Goal: Transaction & Acquisition: Purchase product/service

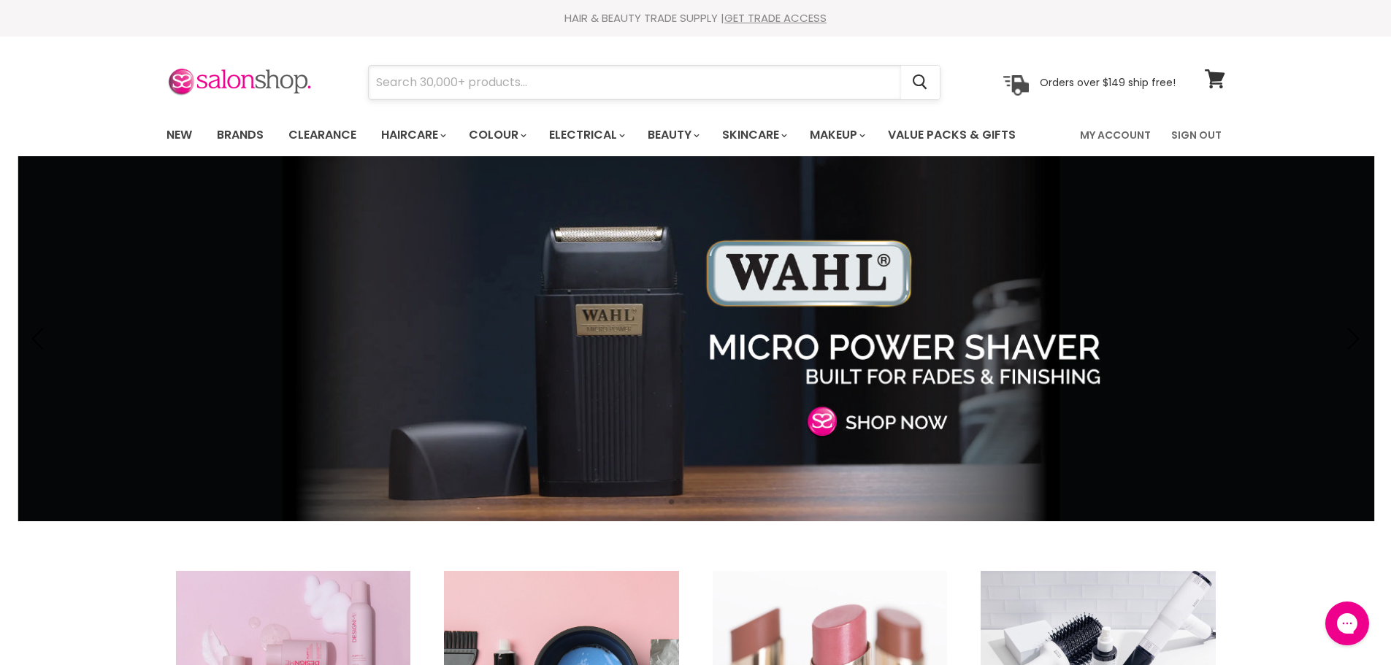
click at [578, 81] on input "Search" at bounding box center [635, 83] width 532 height 34
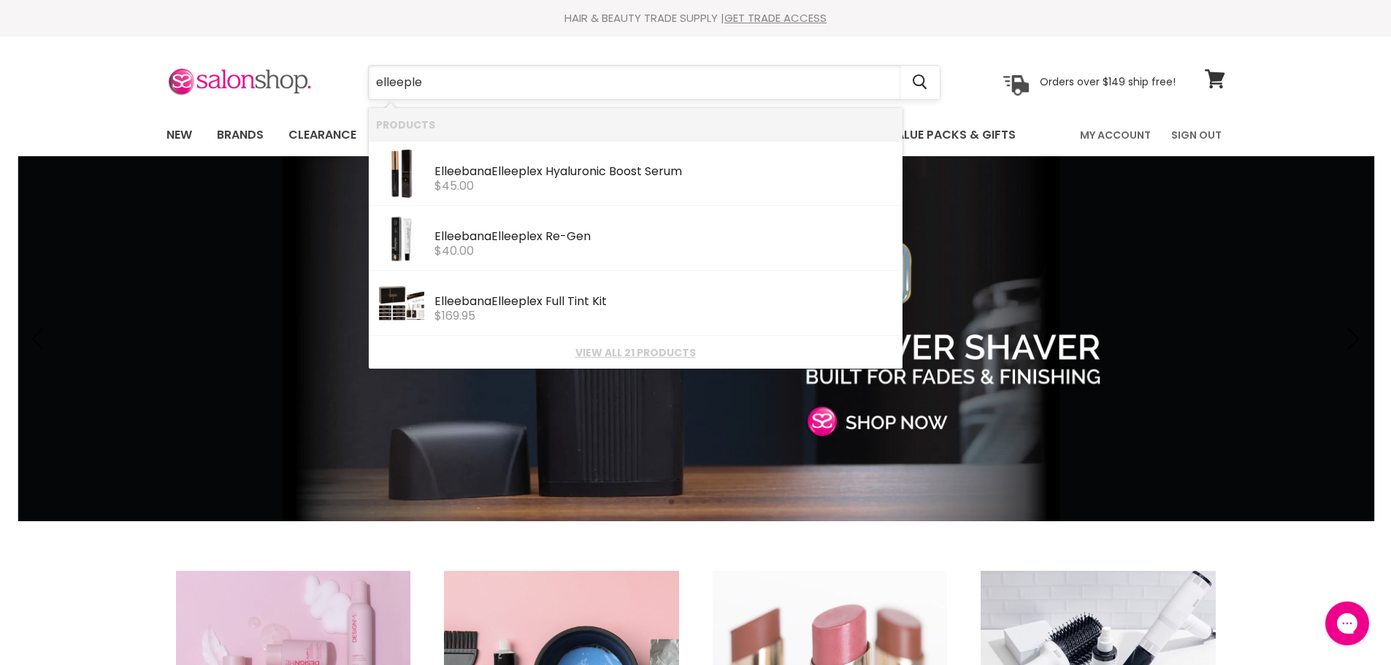
type input "elleeplex"
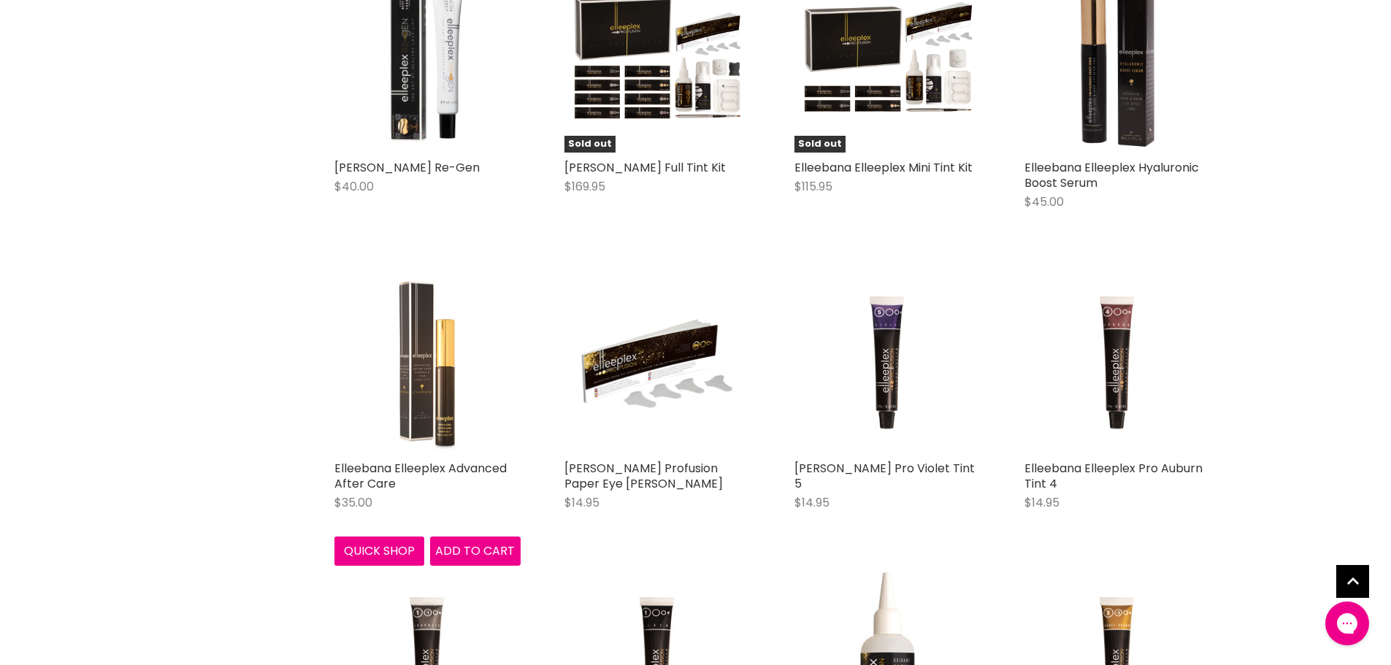
click at [432, 351] on img "Main content" at bounding box center [427, 360] width 186 height 186
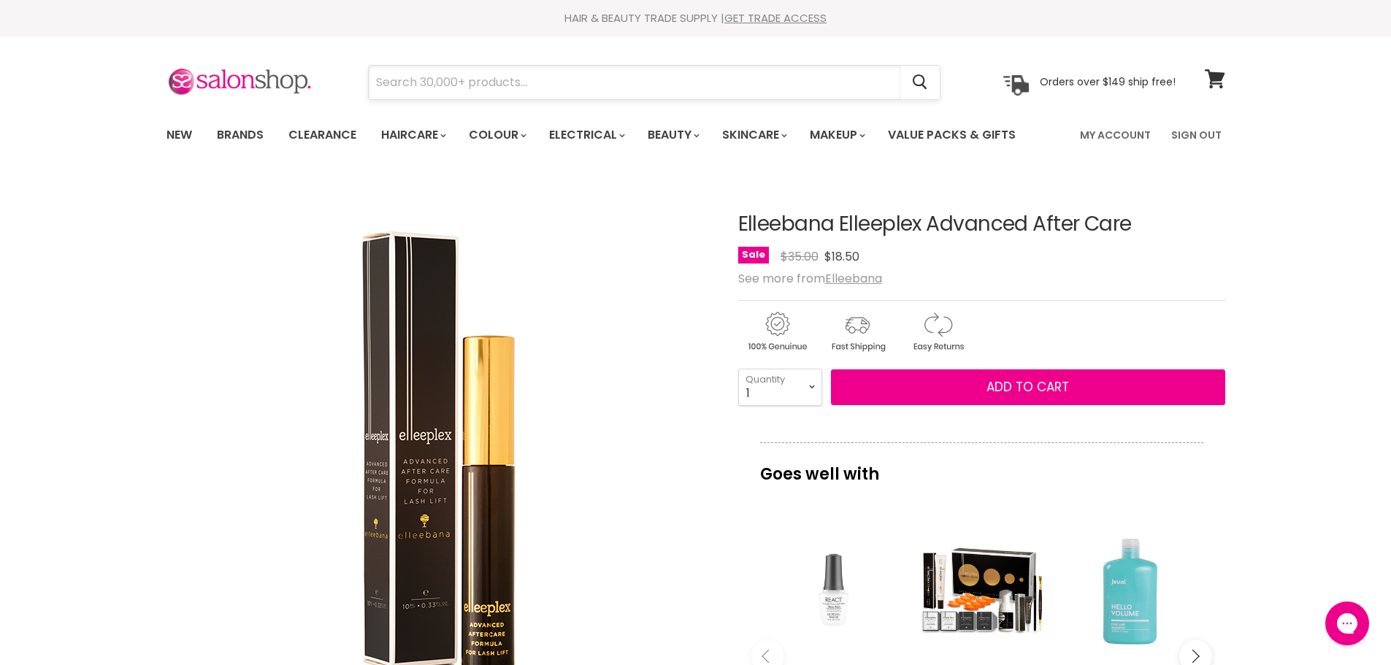
click at [488, 76] on input "Search" at bounding box center [635, 83] width 532 height 34
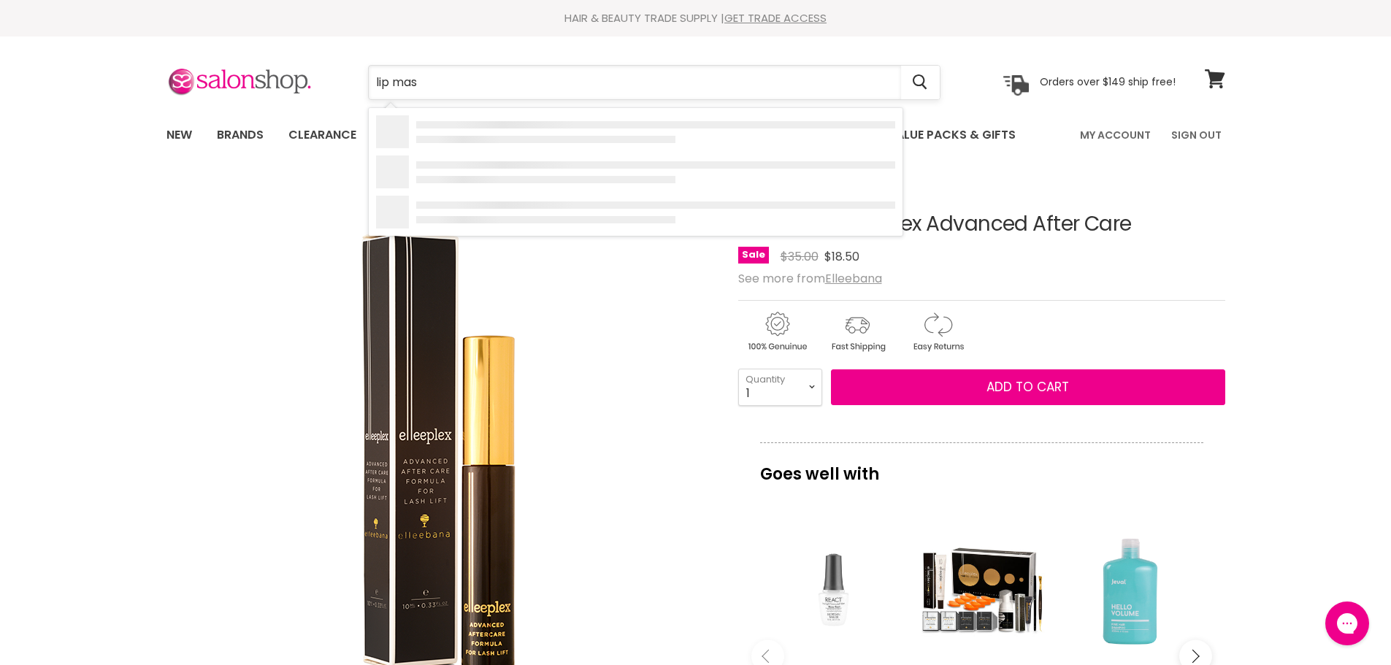
type input "lip mask"
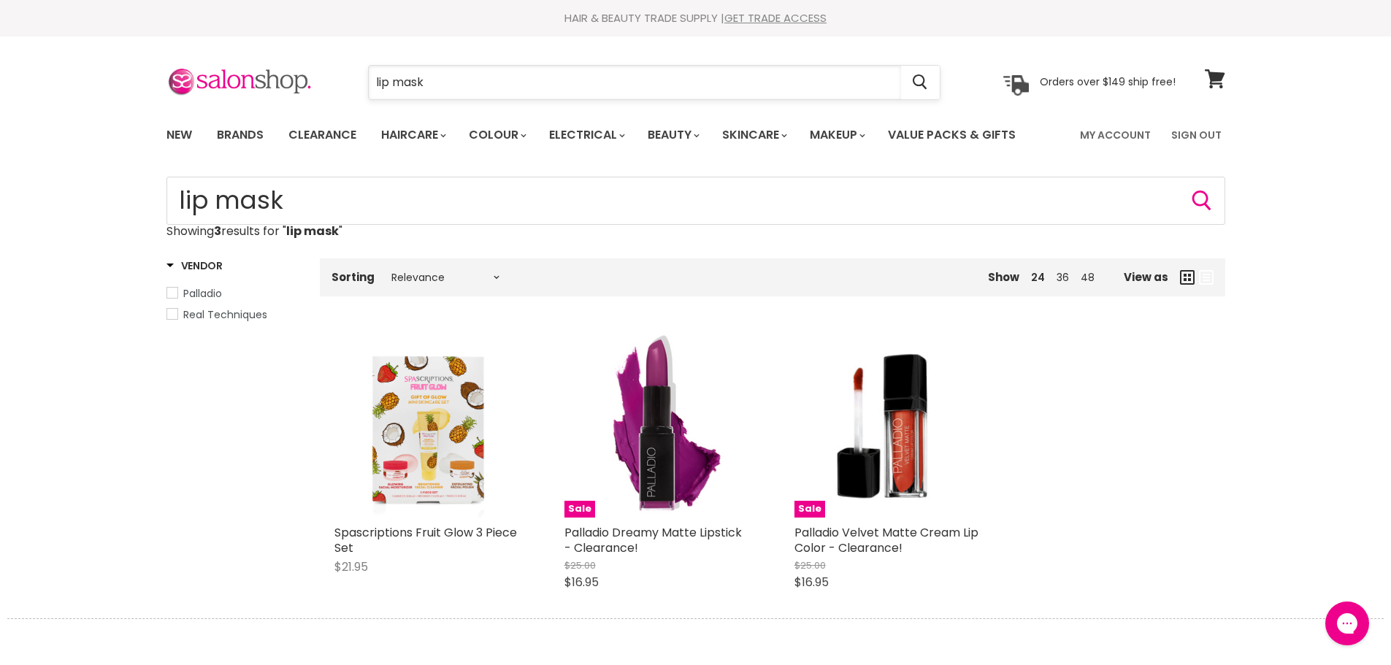
click at [525, 88] on input "lip mask" at bounding box center [635, 83] width 532 height 34
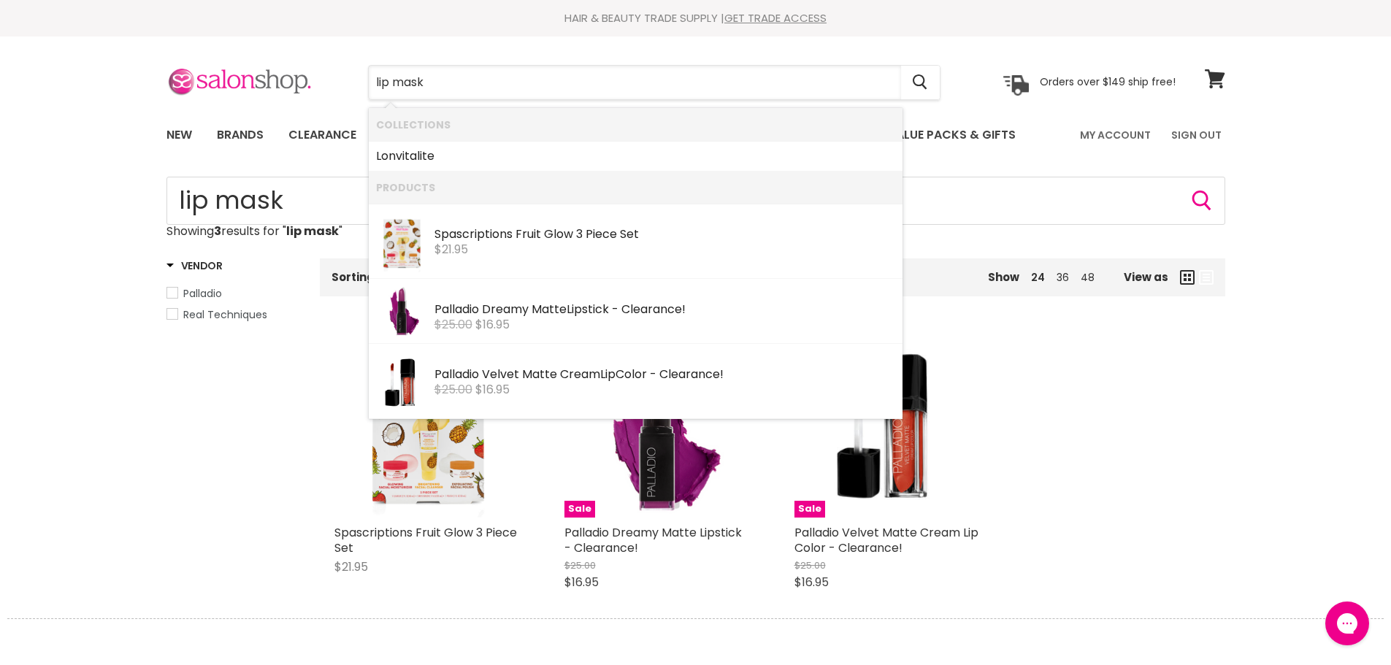
drag, startPoint x: 490, startPoint y: 84, endPoint x: 180, endPoint y: 72, distance: 310.6
click at [187, 74] on div "lip mask Cancel Orders over $149 ship free!" at bounding box center [671, 83] width 1009 height 34
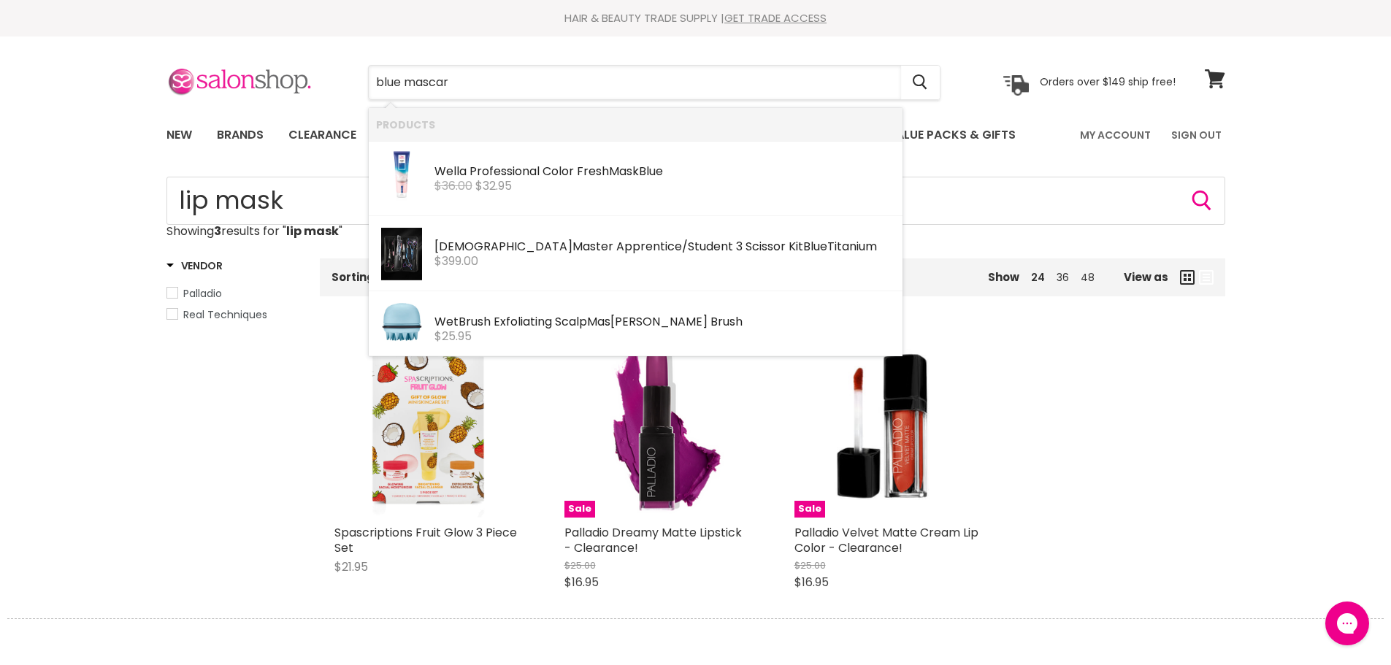
type input "blue mascara"
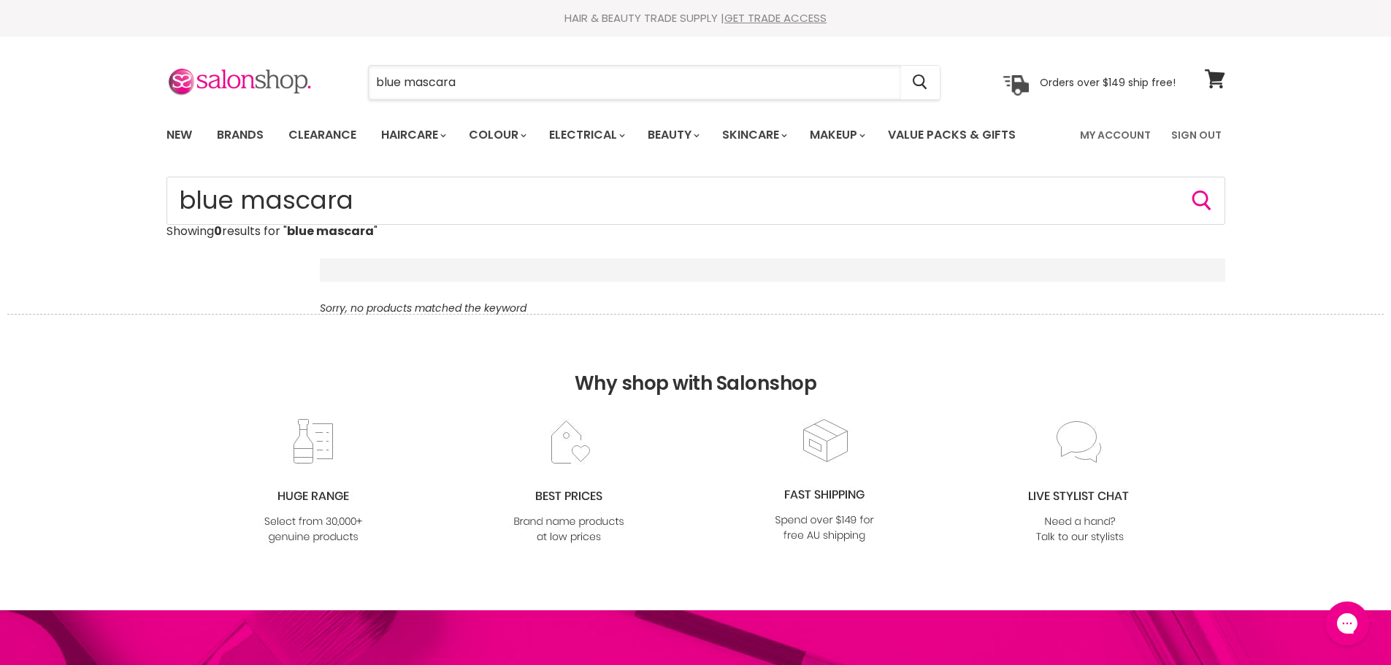
drag, startPoint x: 521, startPoint y: 87, endPoint x: 335, endPoint y: 98, distance: 186.6
click at [335, 98] on div "blue mascara Cancel" at bounding box center [654, 83] width 647 height 34
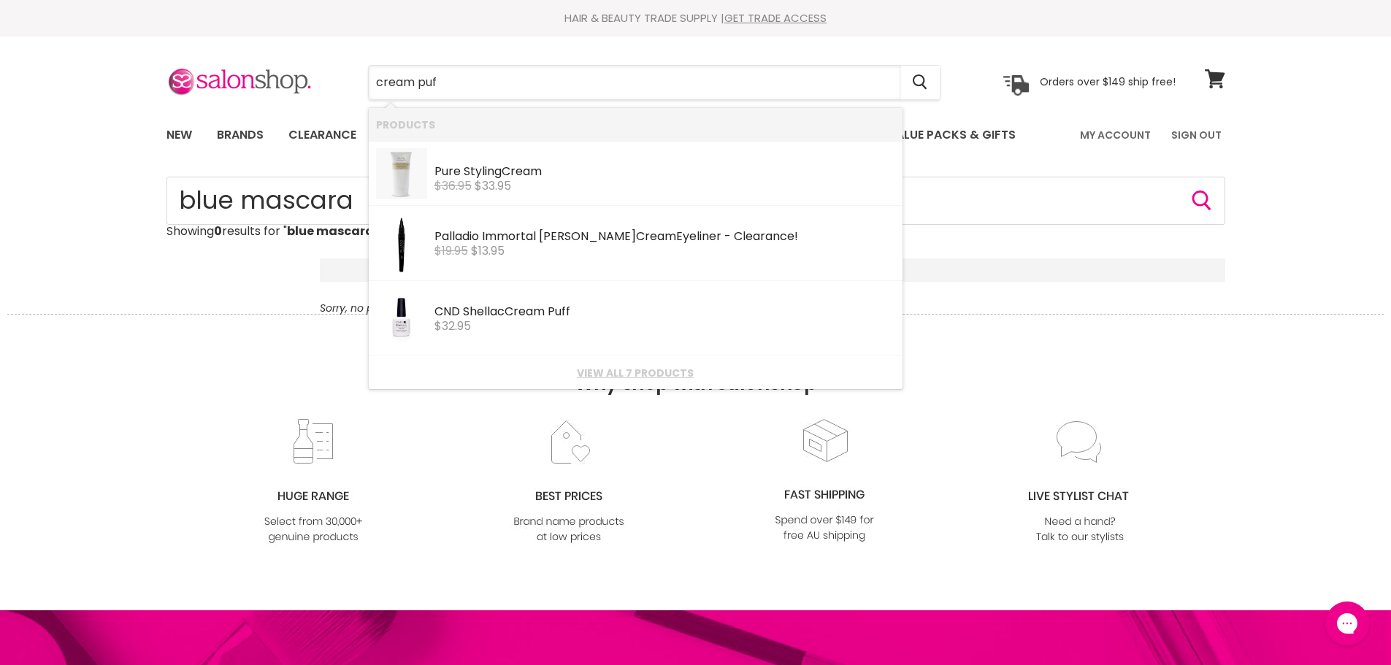
type input "cream puff"
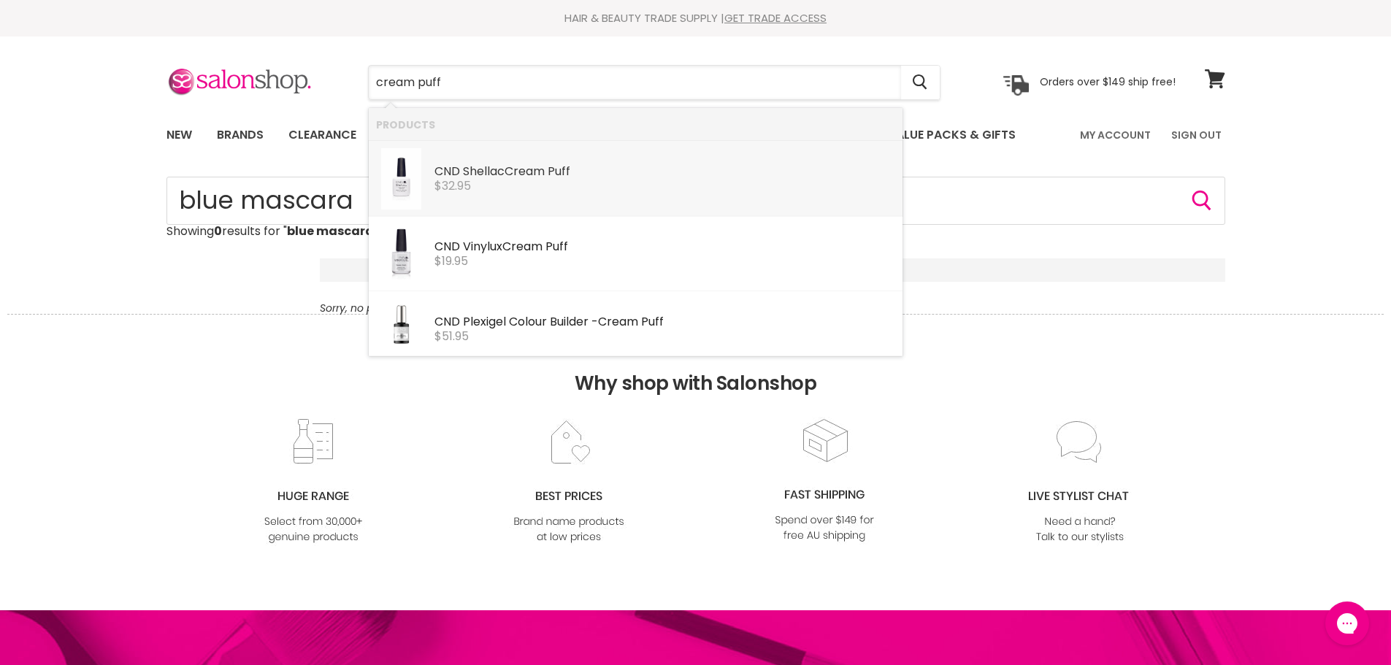
click at [486, 186] on div "$32.95" at bounding box center [665, 186] width 461 height 13
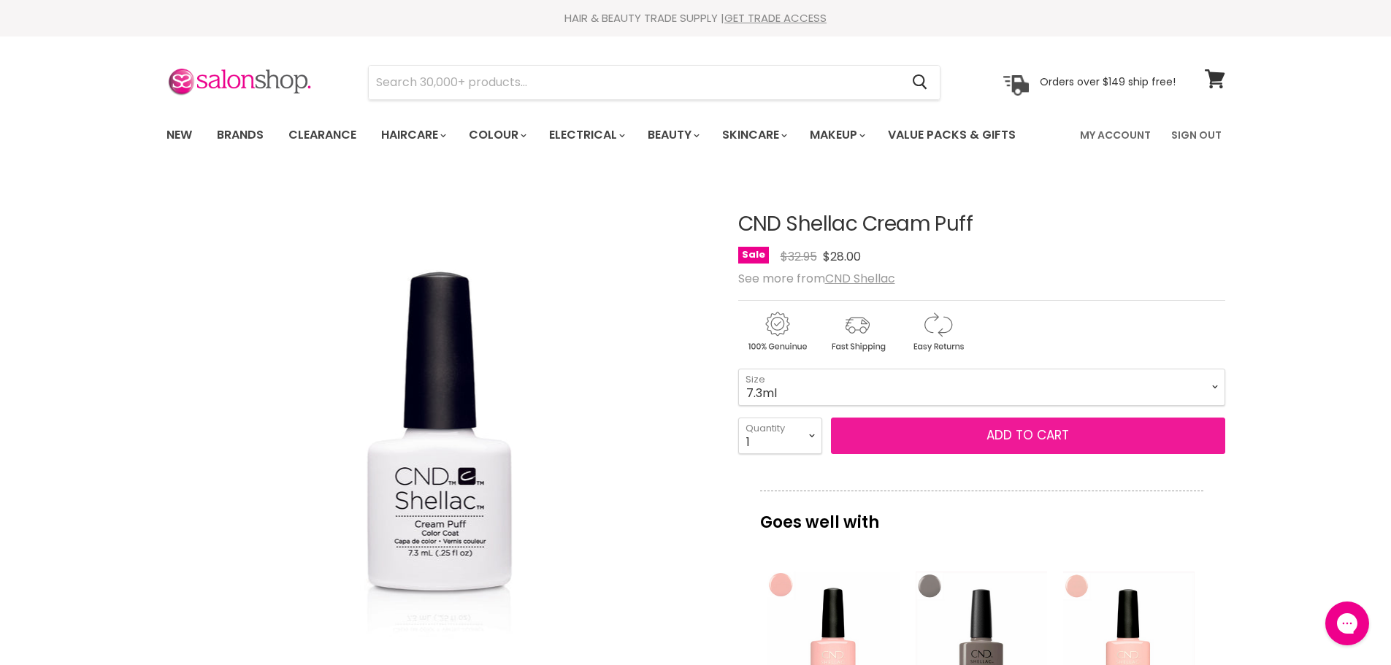
click at [922, 436] on button "Add to cart" at bounding box center [1028, 436] width 394 height 37
click at [965, 435] on button "Add to cart" at bounding box center [1028, 436] width 394 height 37
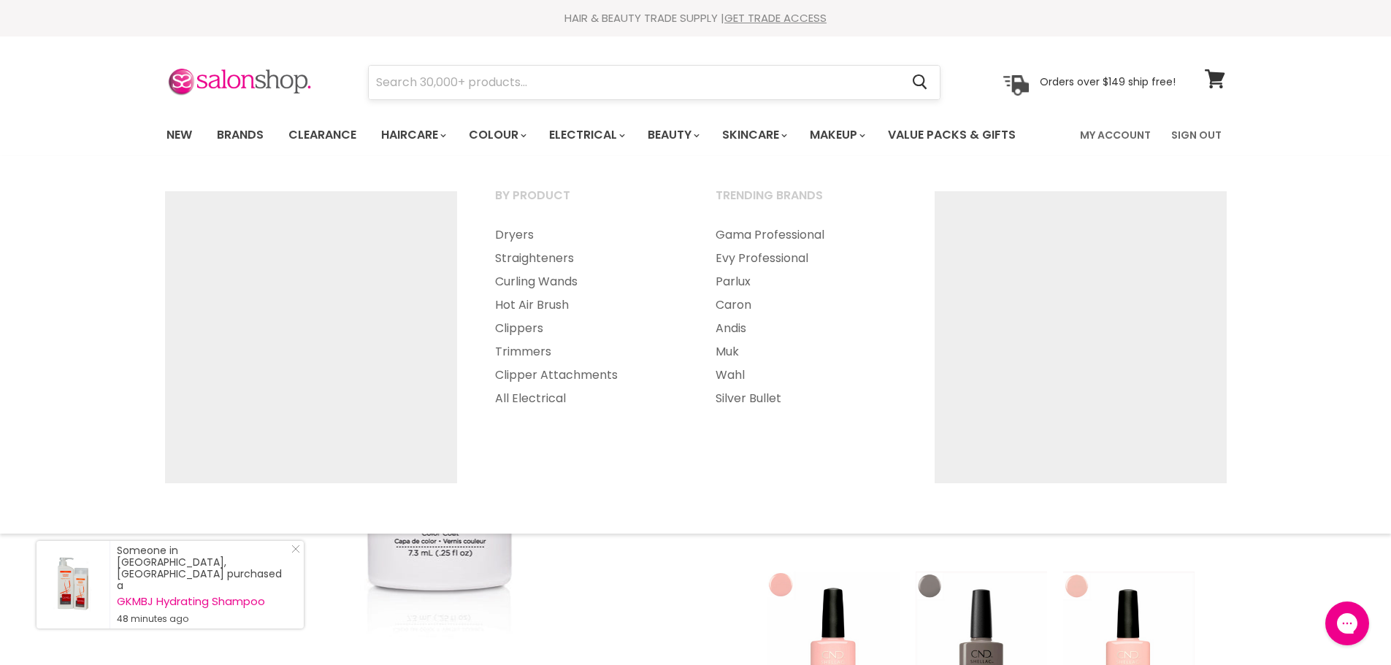
click at [534, 72] on input "Search" at bounding box center [635, 83] width 532 height 34
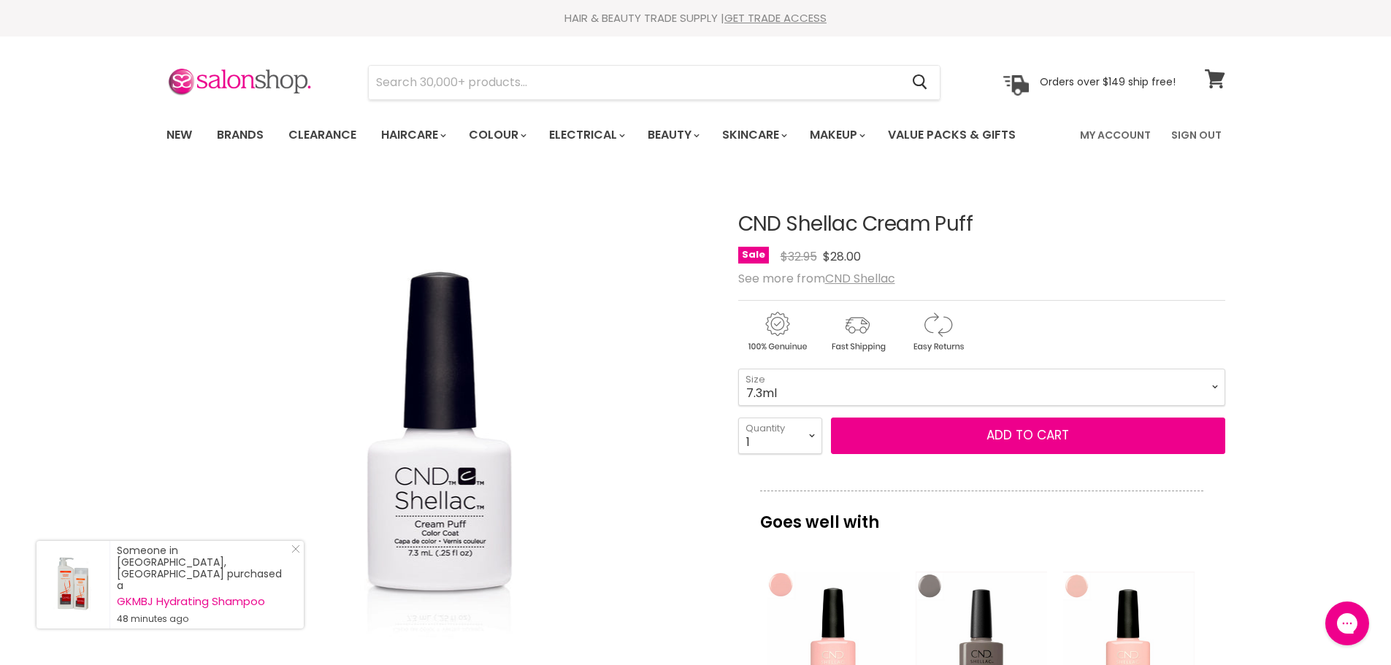
click at [1222, 77] on span at bounding box center [1225, 70] width 16 height 16
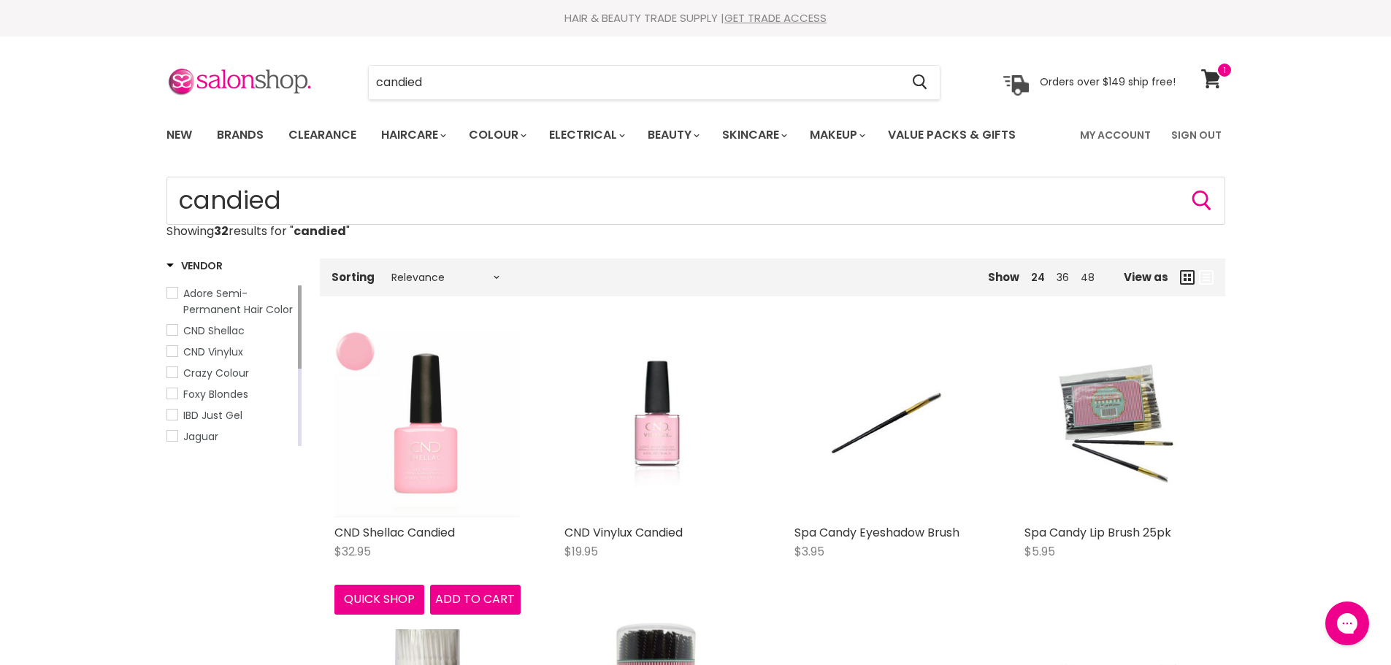
click at [435, 399] on img "Main content" at bounding box center [427, 425] width 185 height 186
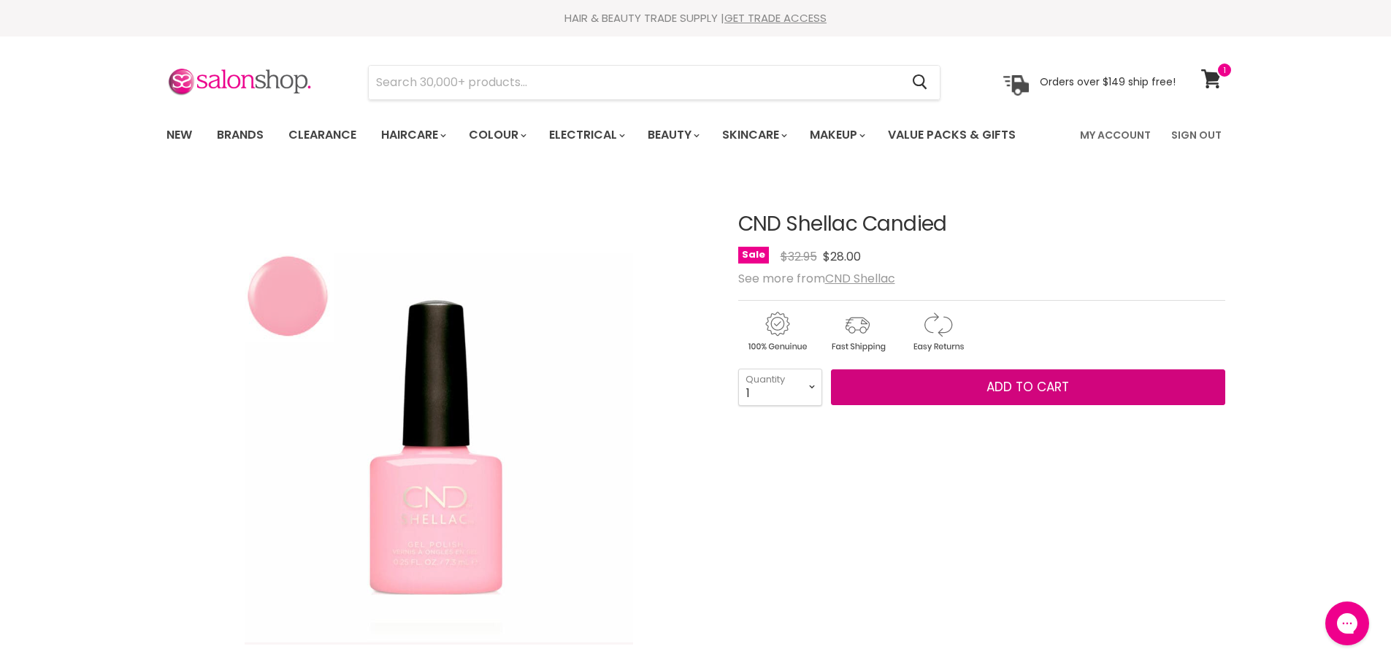
click at [942, 391] on button "Add to cart" at bounding box center [1028, 388] width 394 height 37
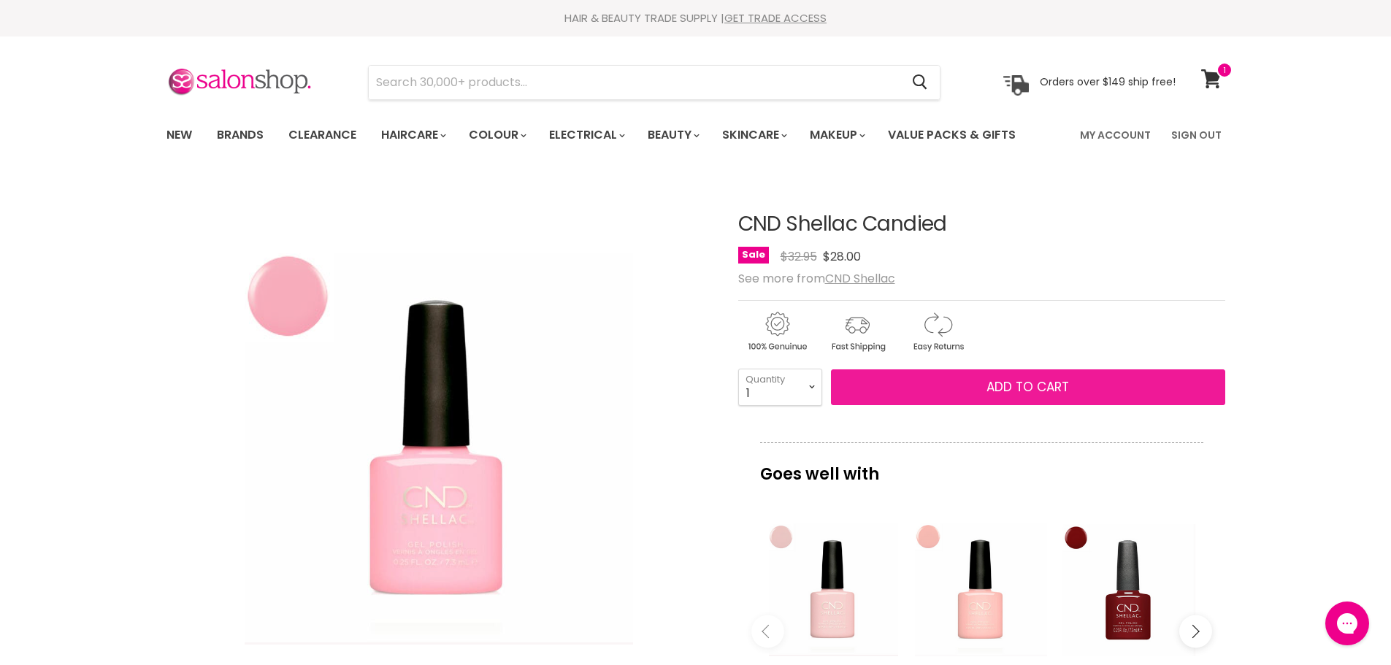
click at [947, 389] on button "Add to cart" at bounding box center [1028, 388] width 394 height 37
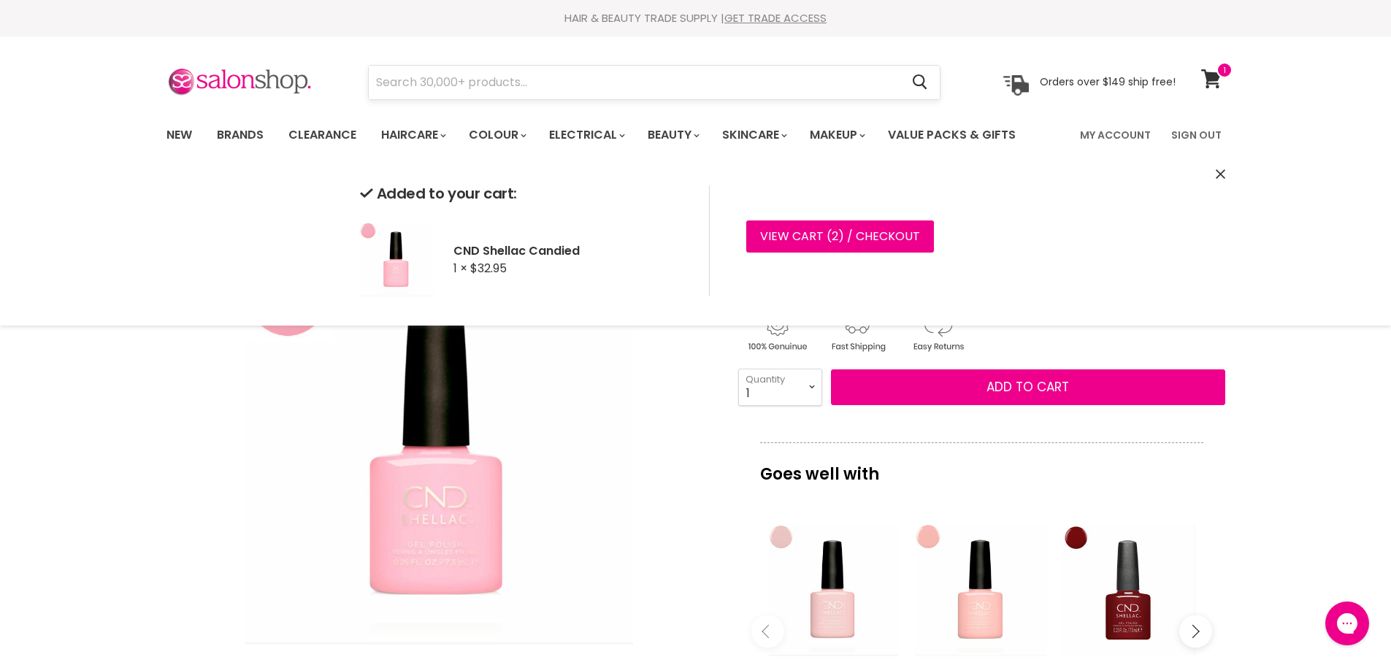
click at [478, 74] on input "Search" at bounding box center [635, 83] width 532 height 34
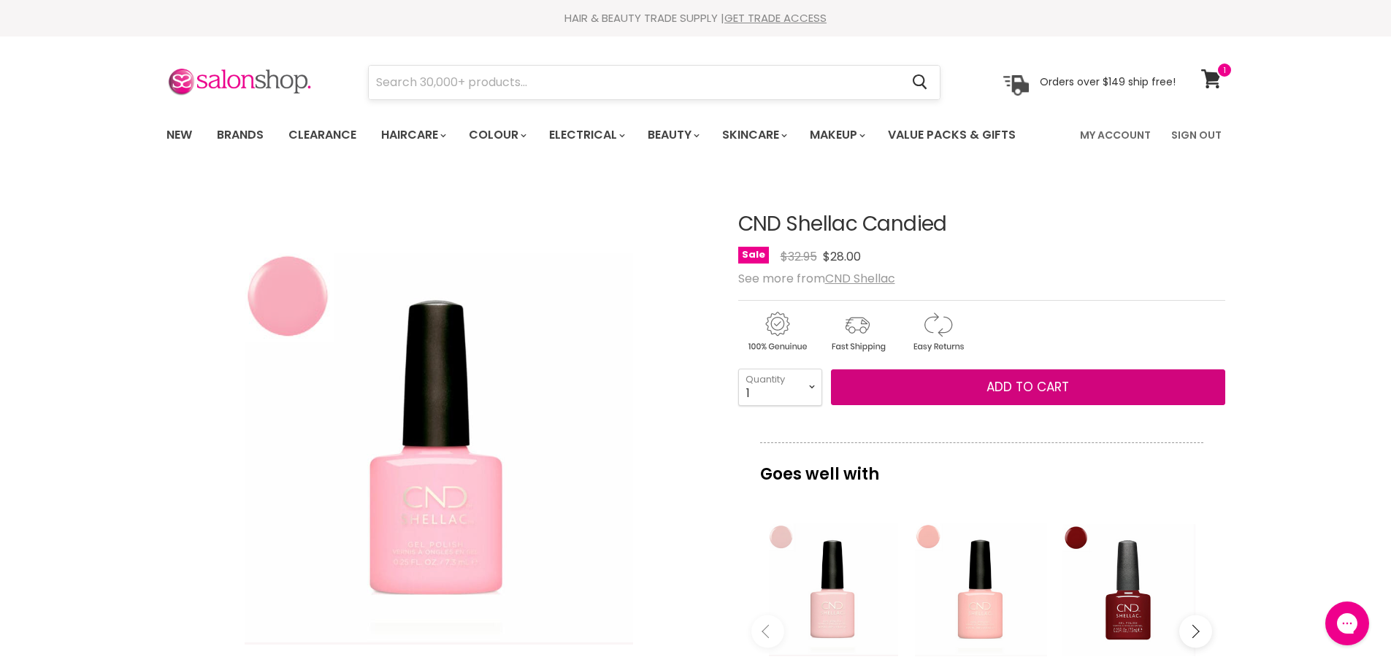
click at [831, 370] on button "Add to cart" at bounding box center [1028, 388] width 394 height 37
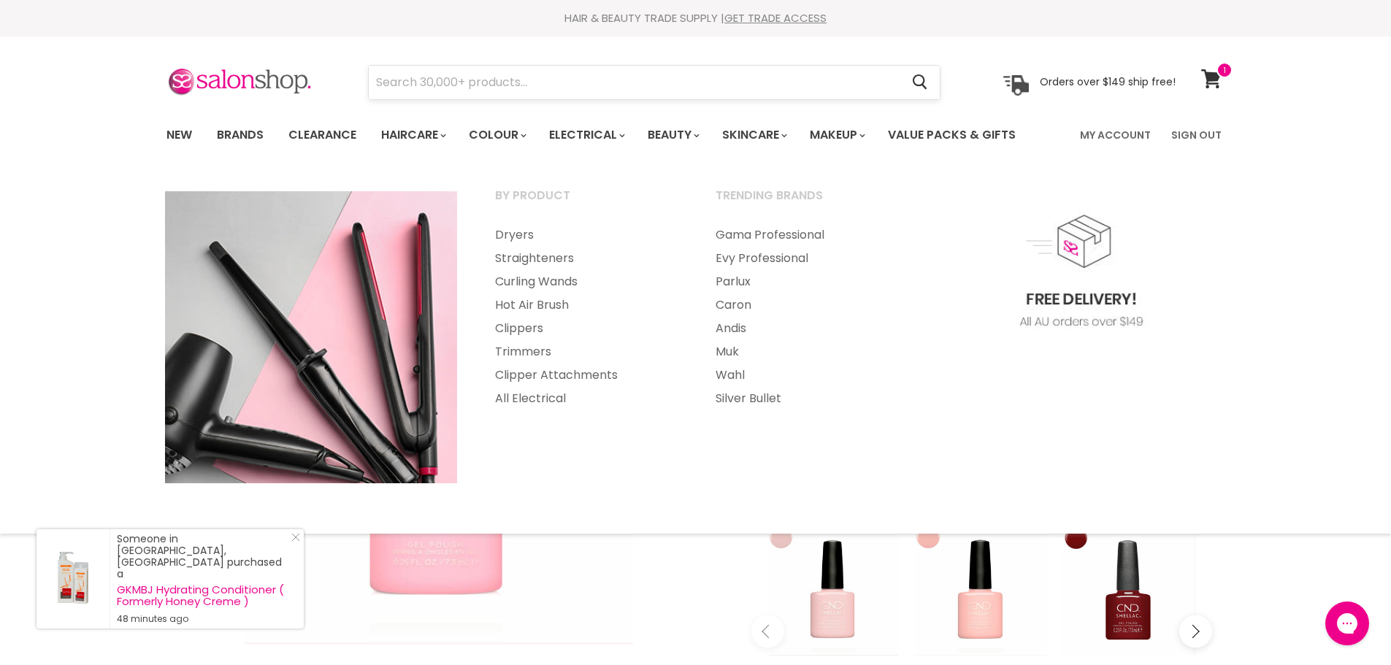
click at [524, 88] on input "Search" at bounding box center [635, 83] width 532 height 34
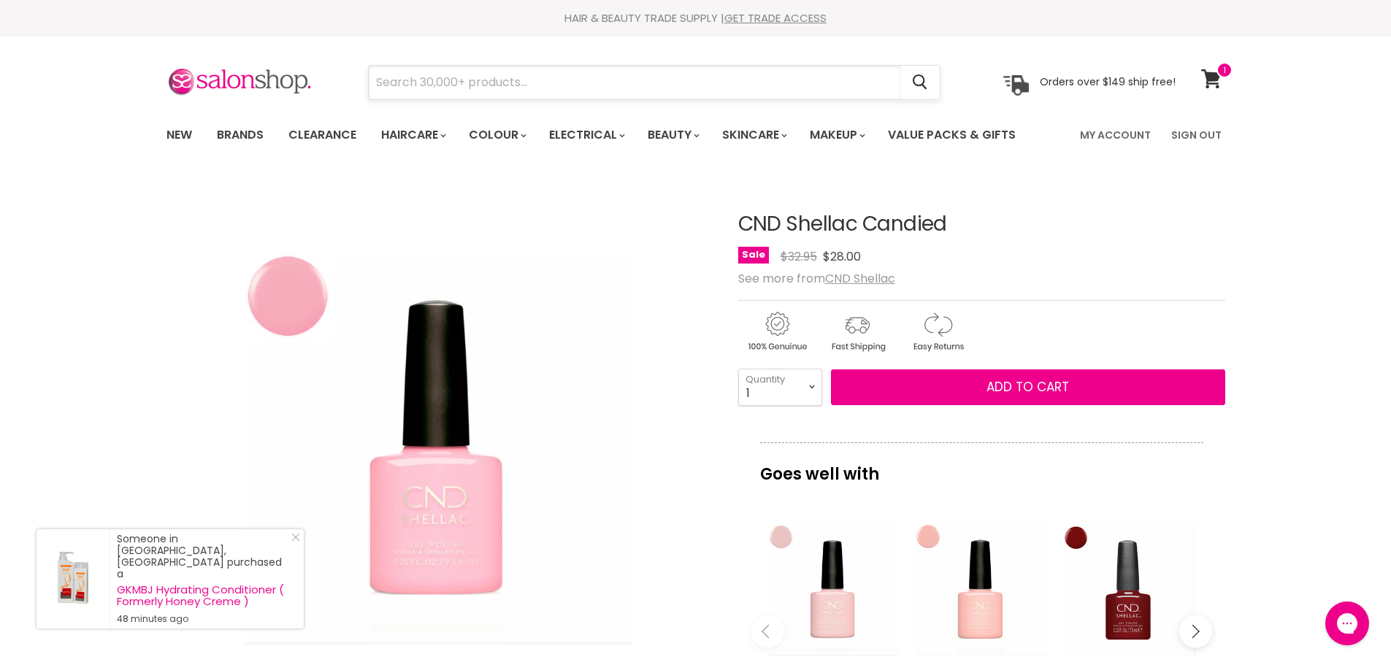
click at [445, 96] on input "Search" at bounding box center [635, 83] width 532 height 34
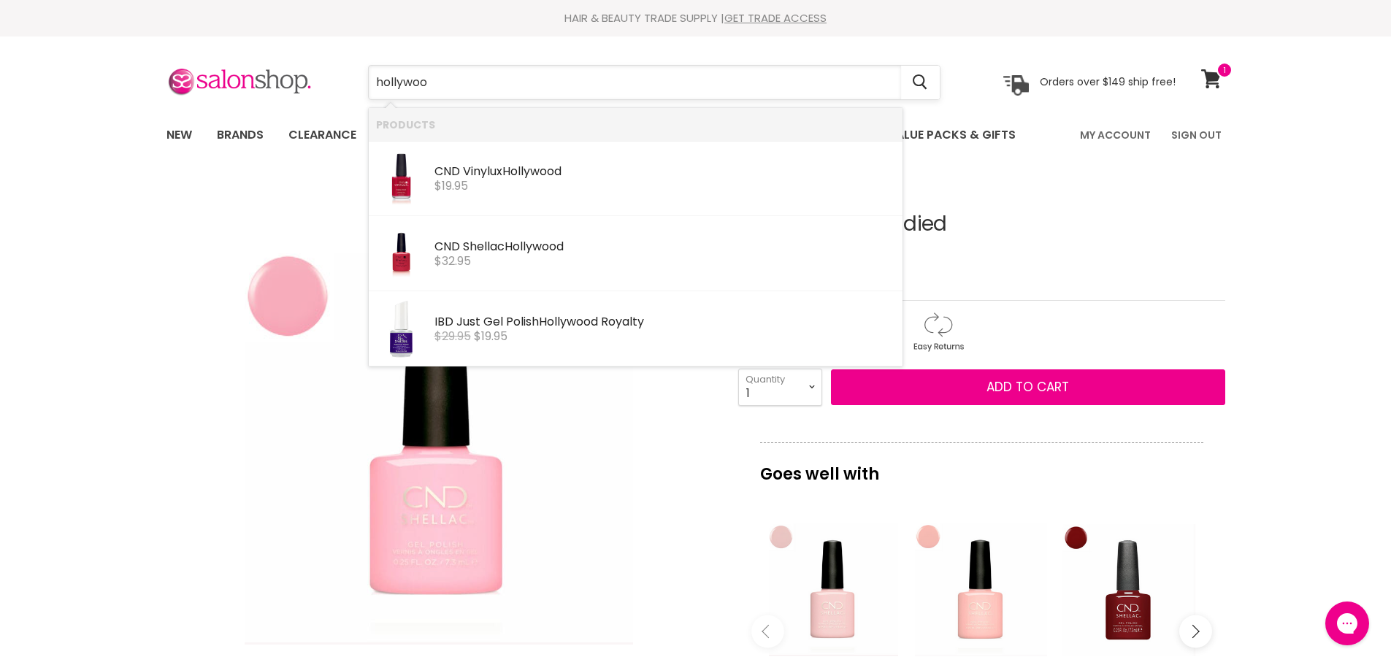
type input "[GEOGRAPHIC_DATA]"
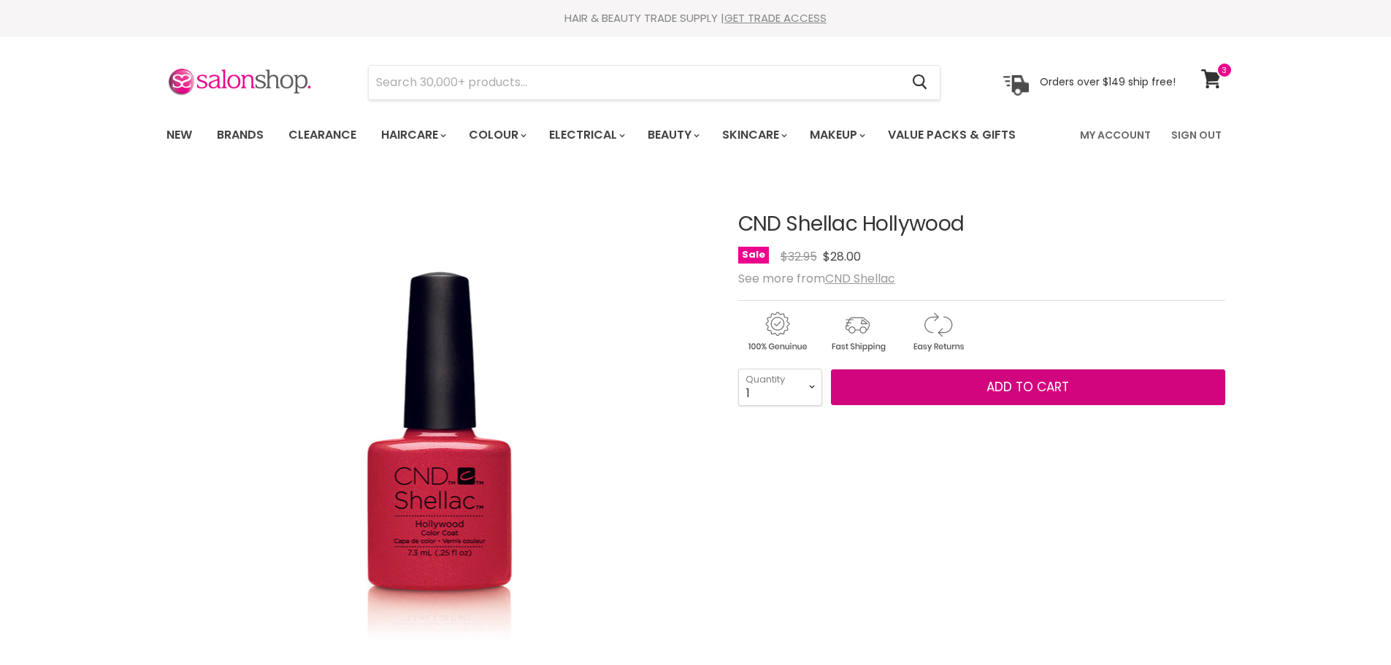
click at [947, 388] on button "Add to cart" at bounding box center [1028, 388] width 394 height 37
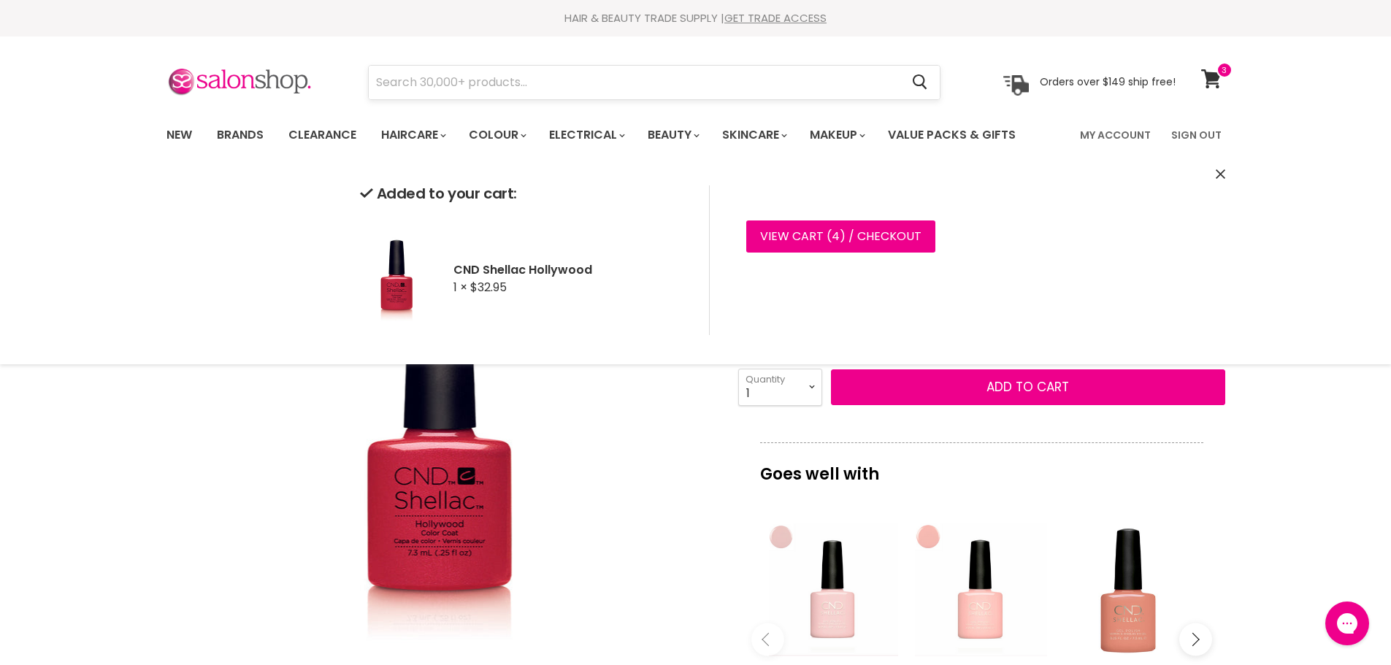
click at [494, 76] on input "Search" at bounding box center [635, 83] width 532 height 34
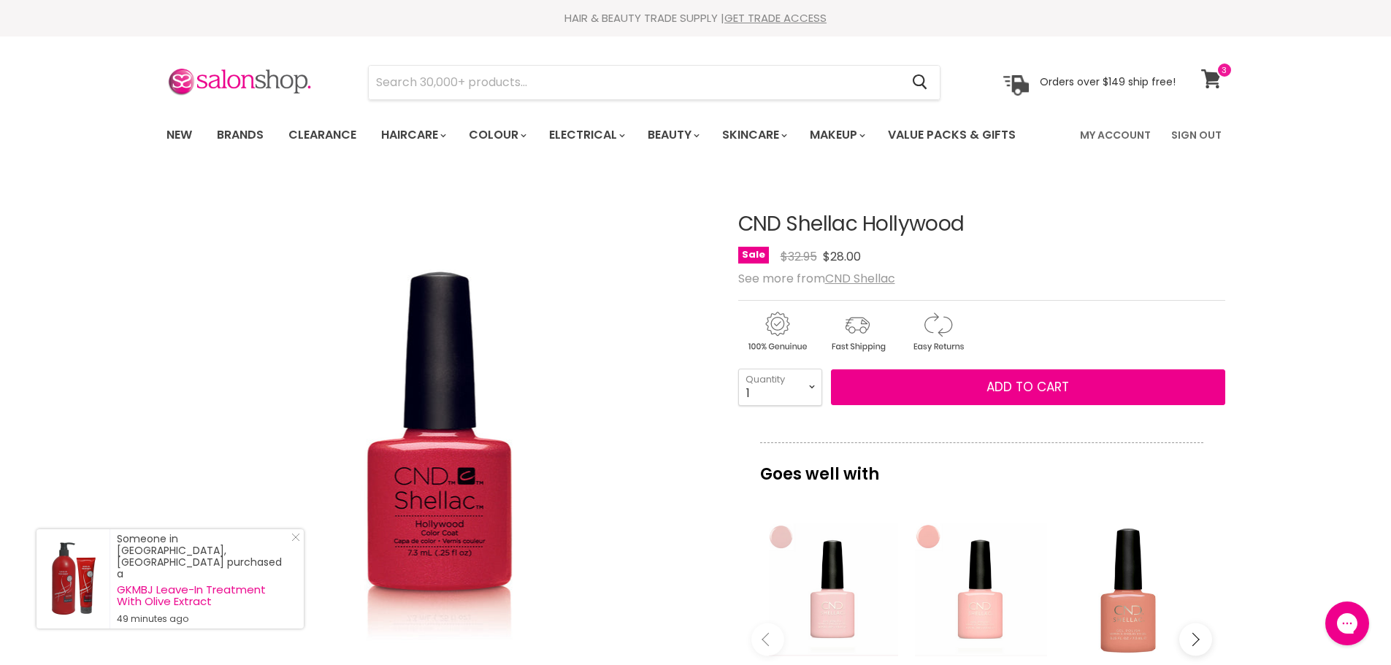
click at [1207, 83] on icon at bounding box center [1211, 78] width 20 height 19
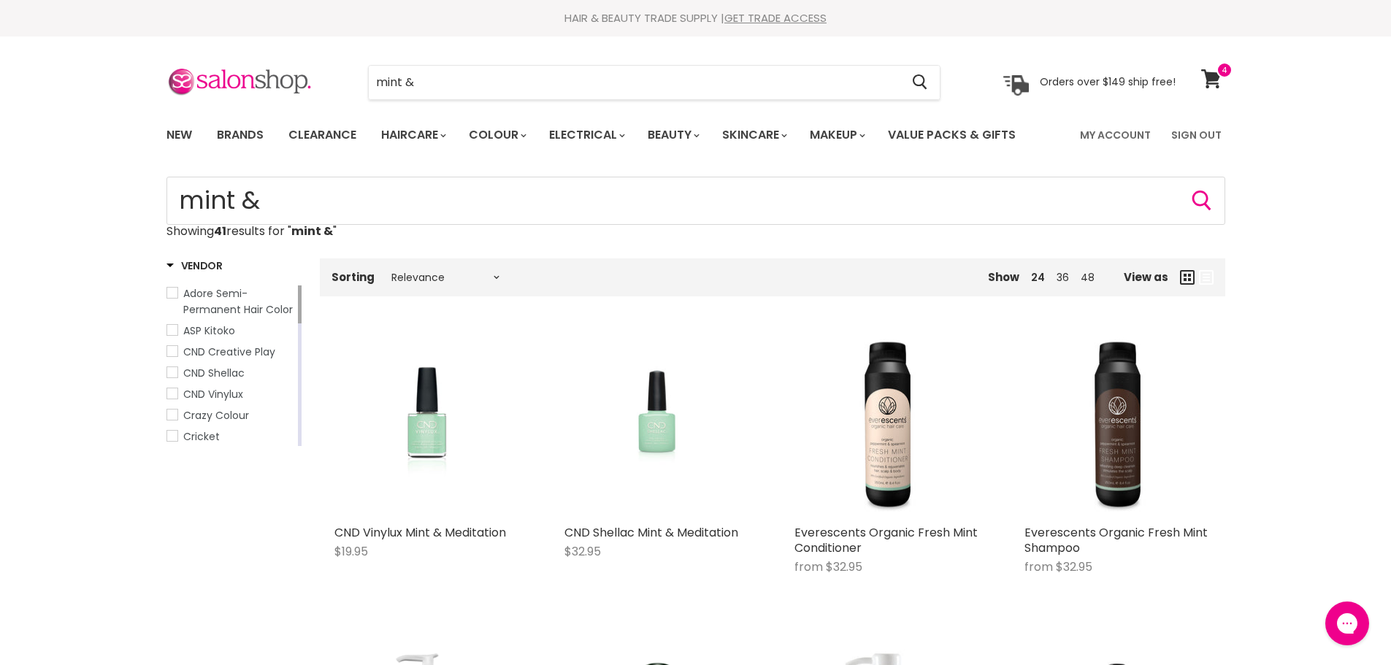
click at [662, 424] on img "Main content" at bounding box center [657, 425] width 134 height 186
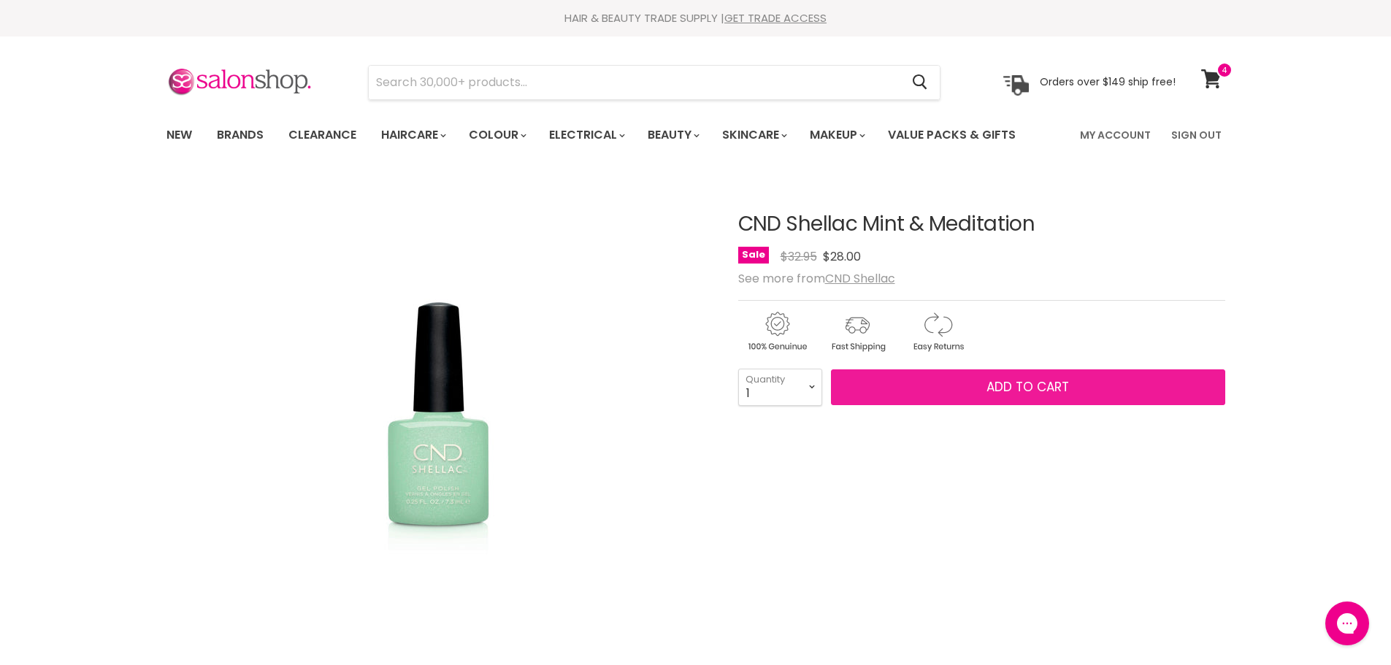
click at [964, 377] on button "Add to cart" at bounding box center [1028, 388] width 394 height 37
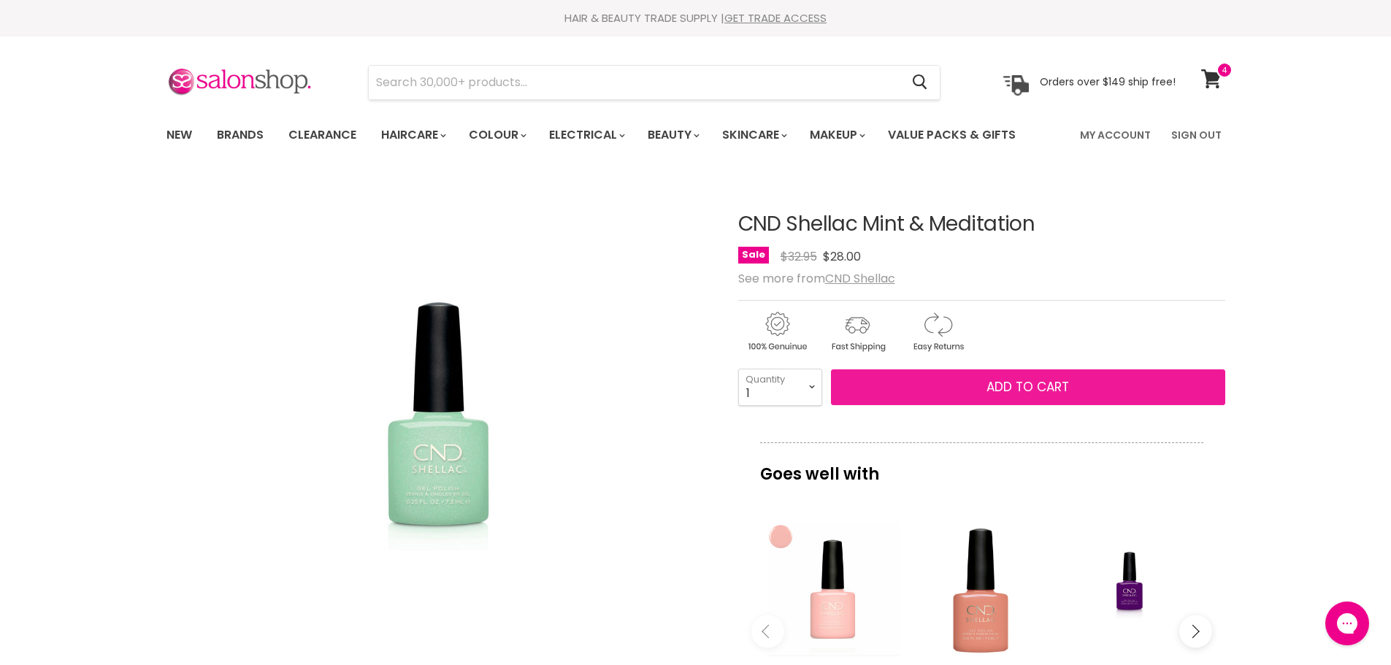
click at [964, 385] on button "Add to cart" at bounding box center [1028, 388] width 394 height 37
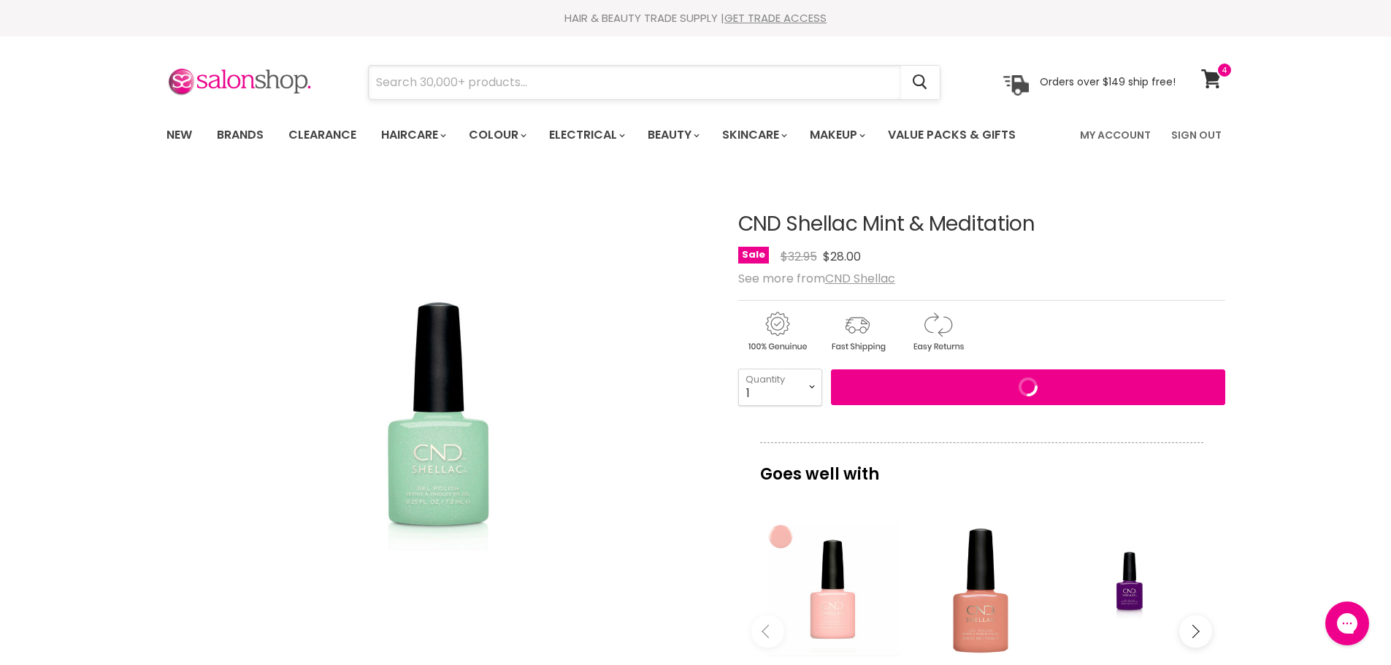
click at [535, 73] on input "Search" at bounding box center [635, 83] width 532 height 34
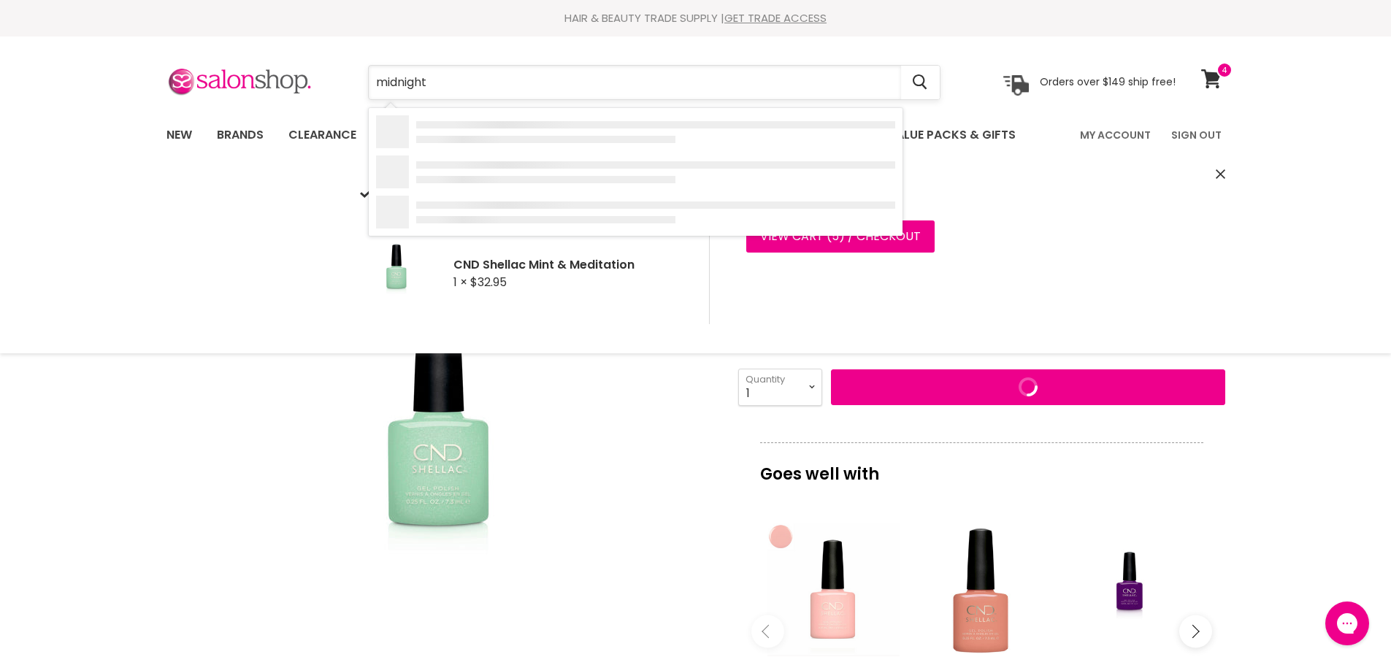
type input "midnight"
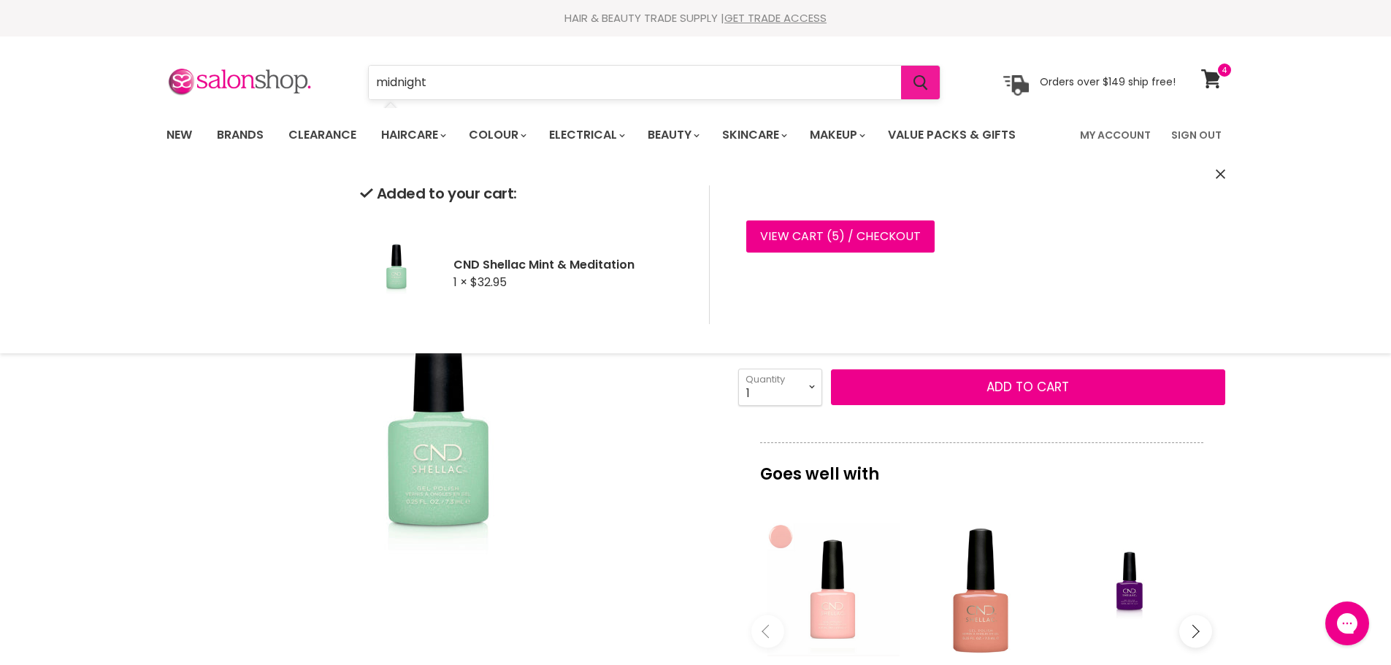
click at [928, 90] on icon "Search" at bounding box center [921, 82] width 15 height 15
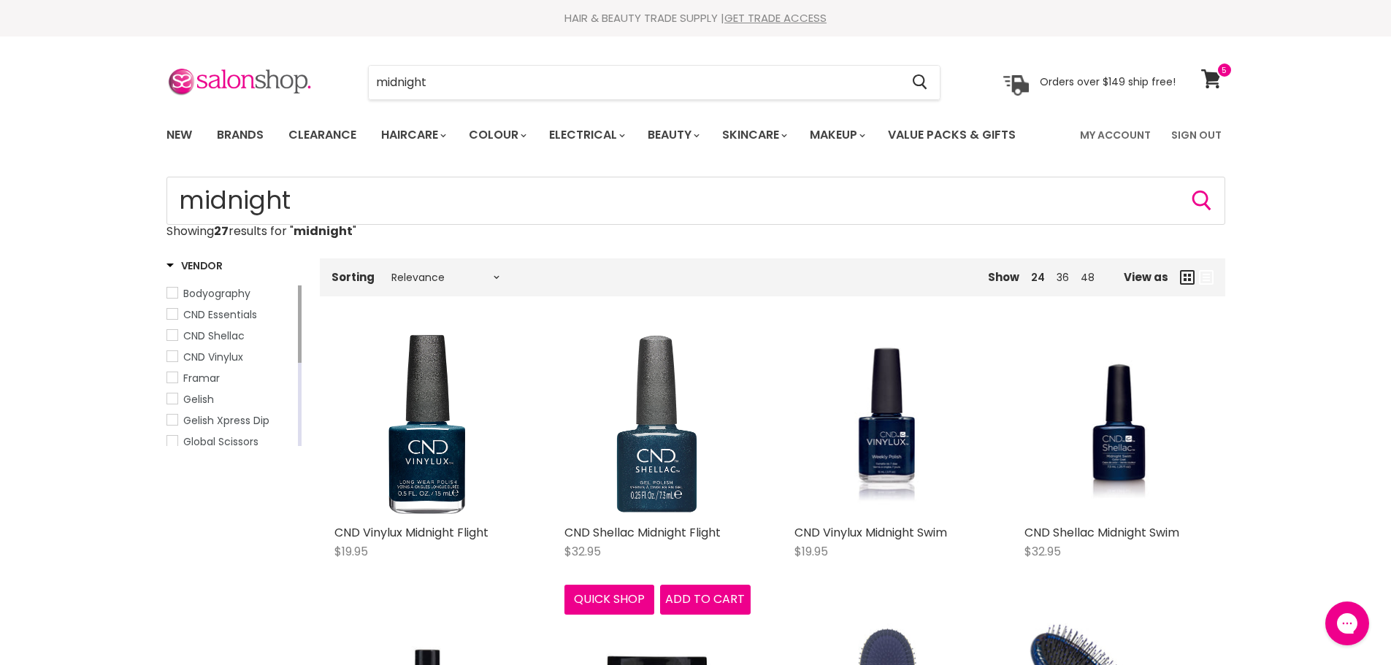
click at [640, 436] on img "Main content" at bounding box center [658, 425] width 186 height 186
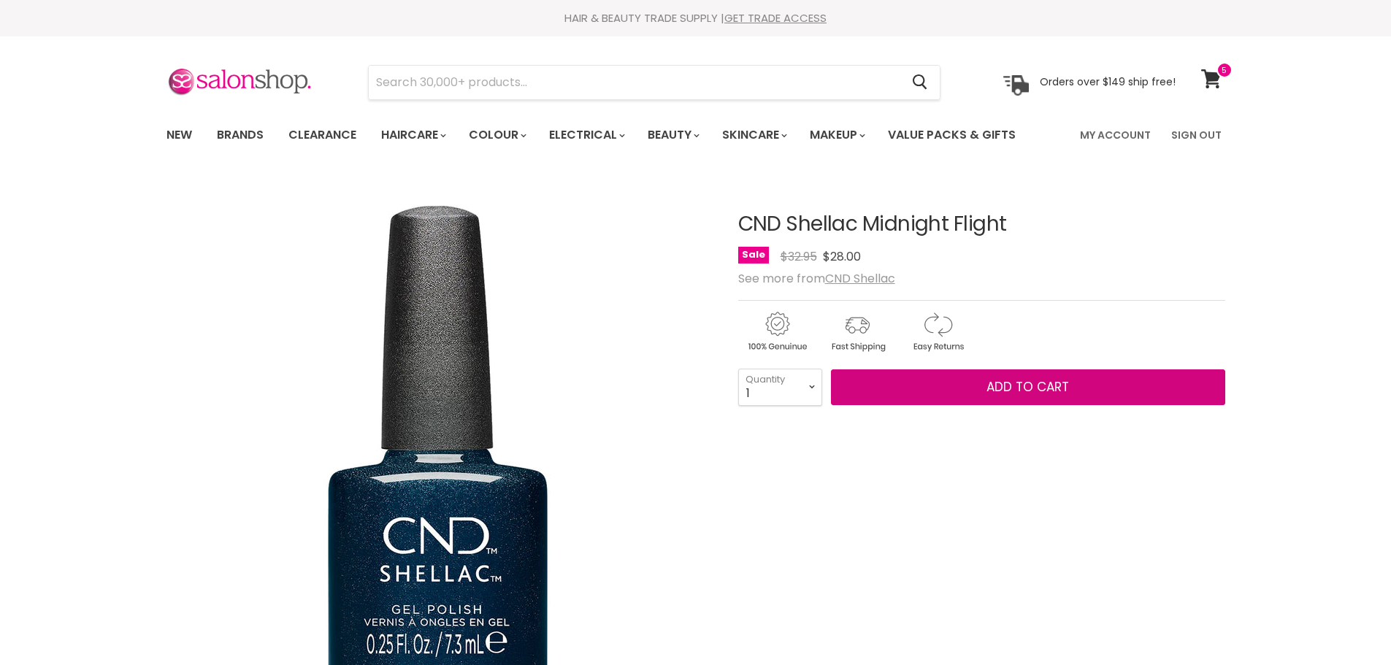
click at [894, 396] on button "Add to cart" at bounding box center [1028, 388] width 394 height 37
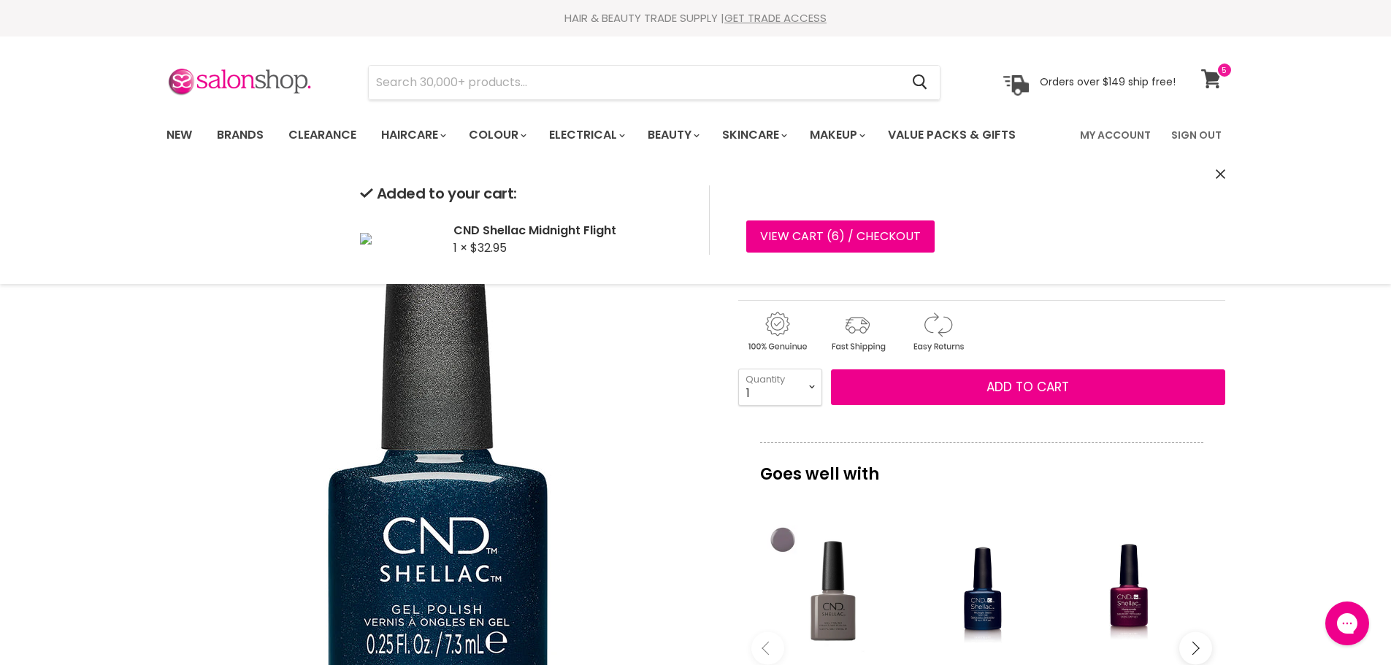
click at [1214, 77] on icon at bounding box center [1211, 78] width 20 height 19
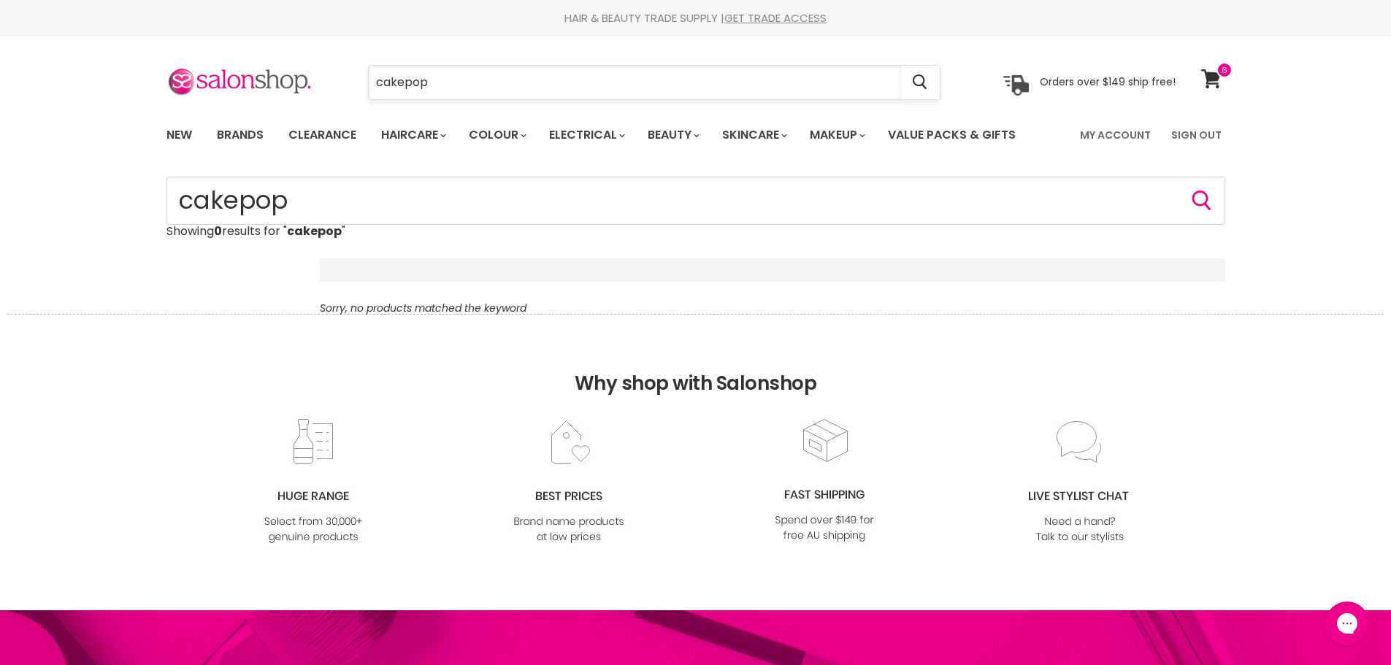
click at [402, 78] on input "cakepop" at bounding box center [635, 83] width 532 height 34
type input "cake pop"
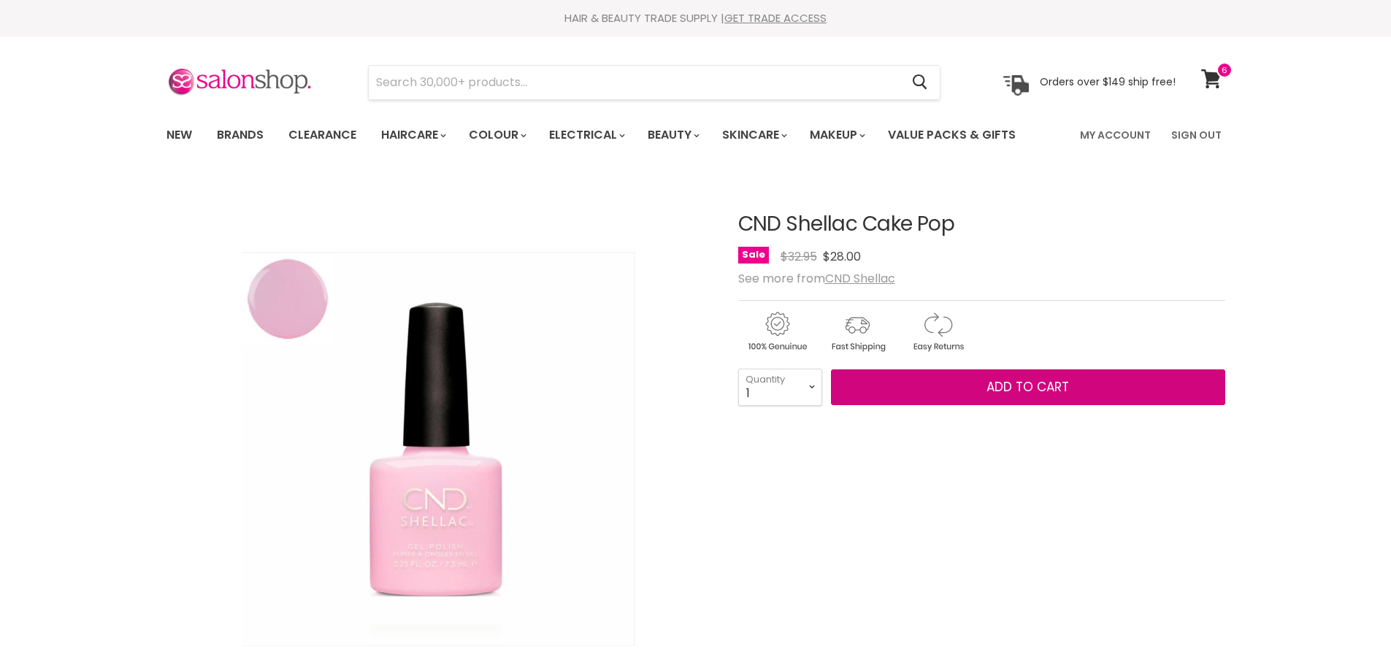
click at [922, 382] on button "Add to cart" at bounding box center [1028, 388] width 394 height 37
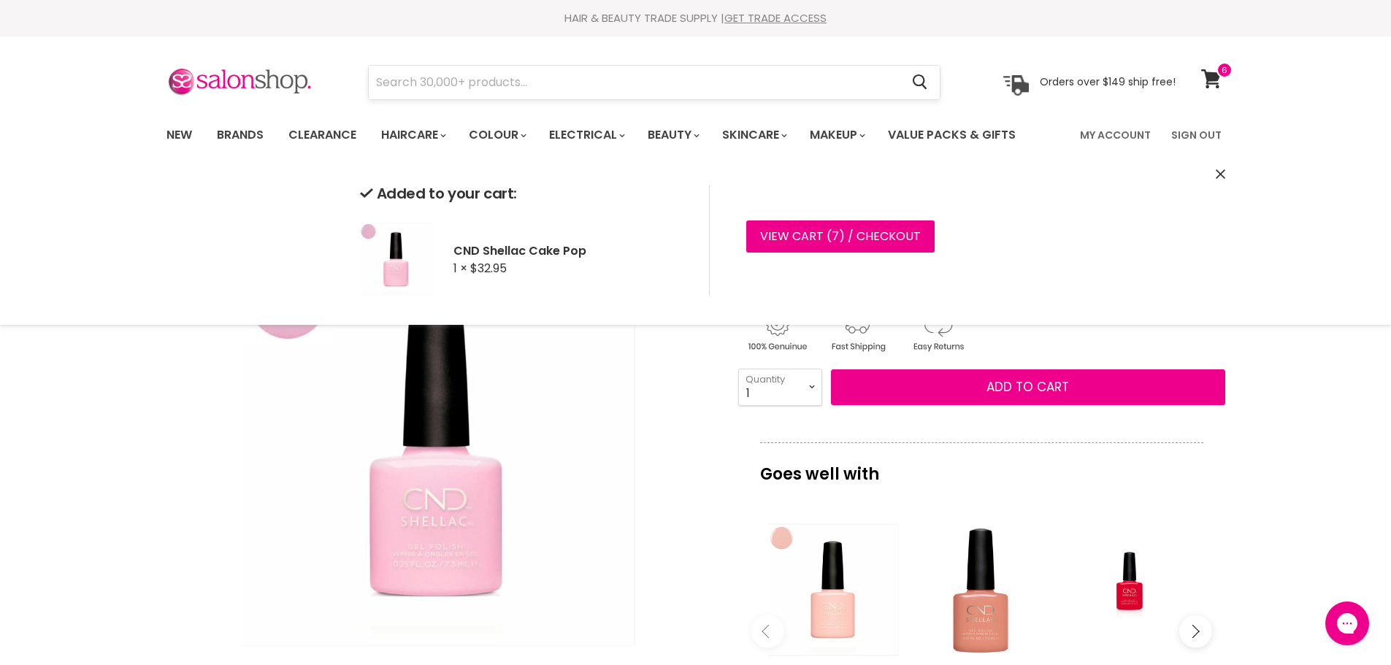
click at [529, 74] on input "Search" at bounding box center [635, 83] width 532 height 34
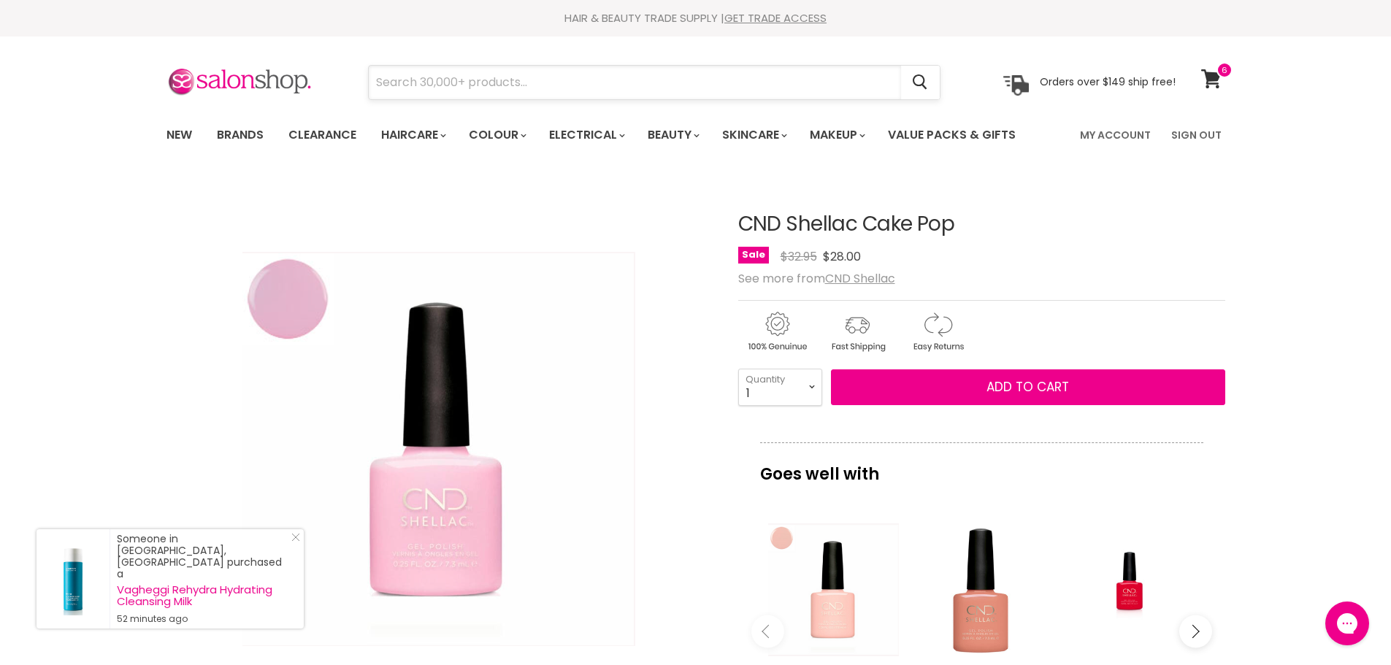
click at [529, 74] on input "Search" at bounding box center [635, 83] width 532 height 34
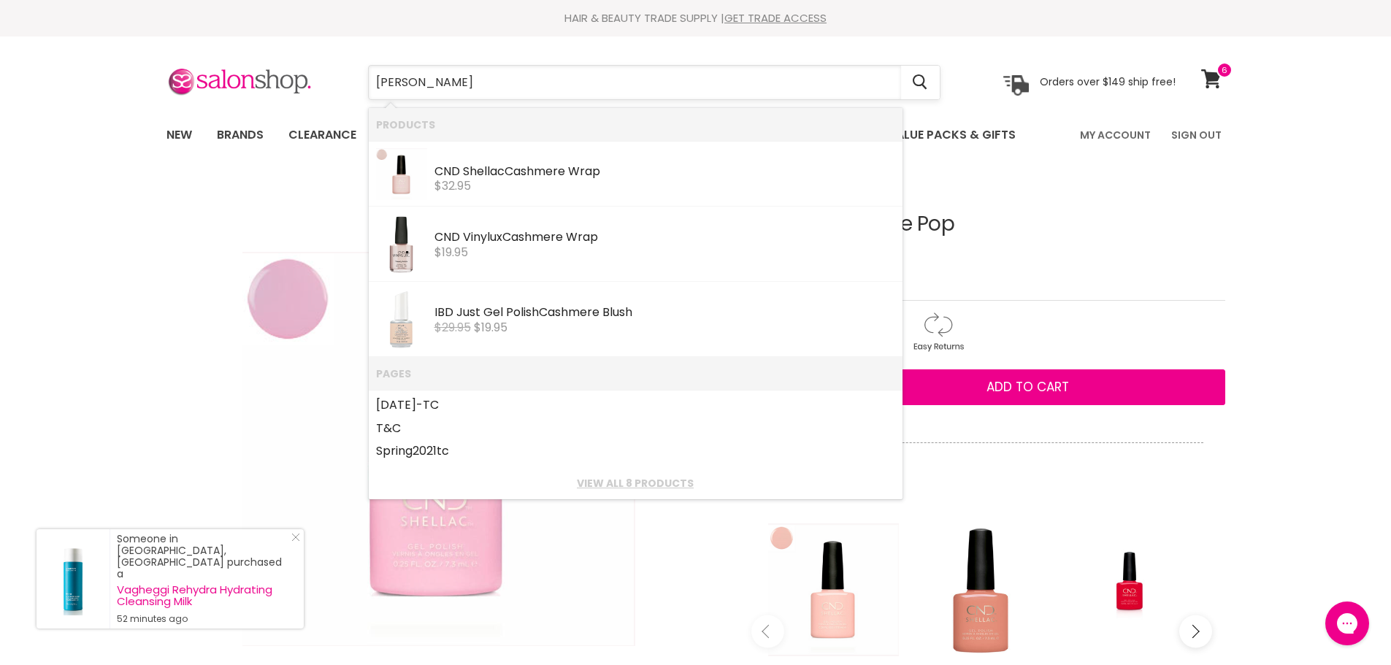
type input "cashmere"
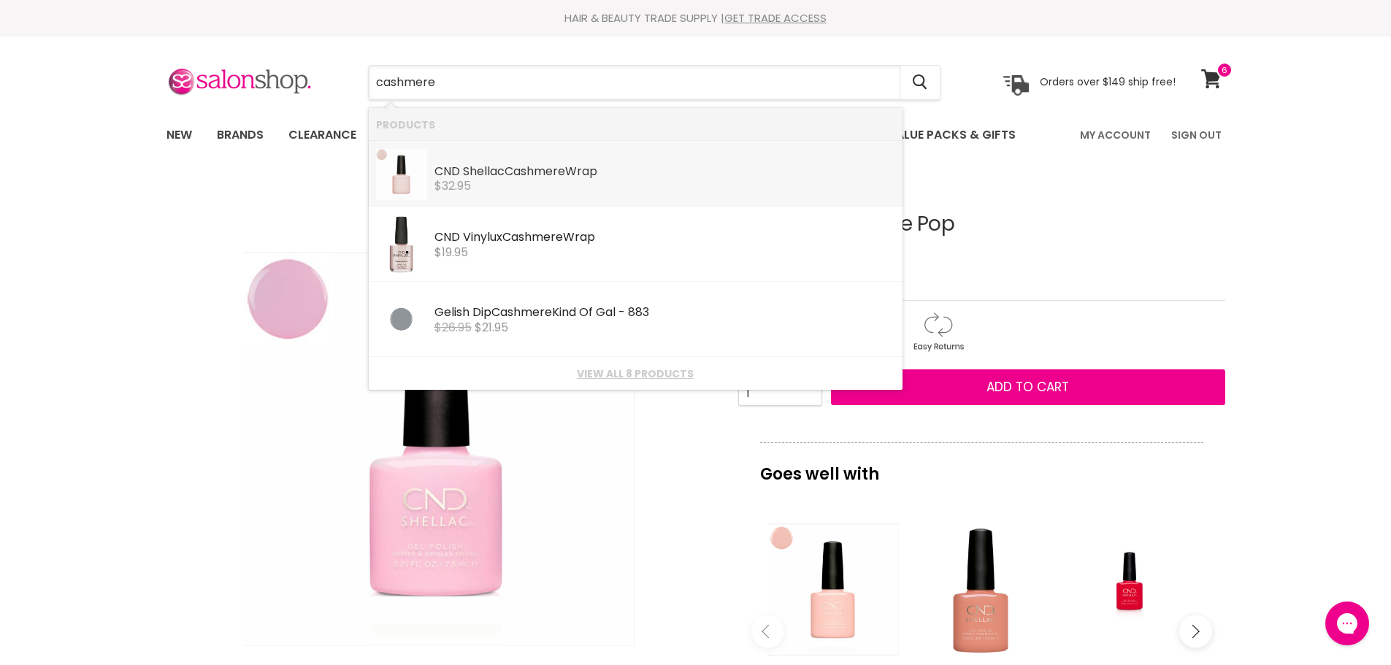
click at [543, 178] on b "Cashmere" at bounding box center [535, 171] width 61 height 17
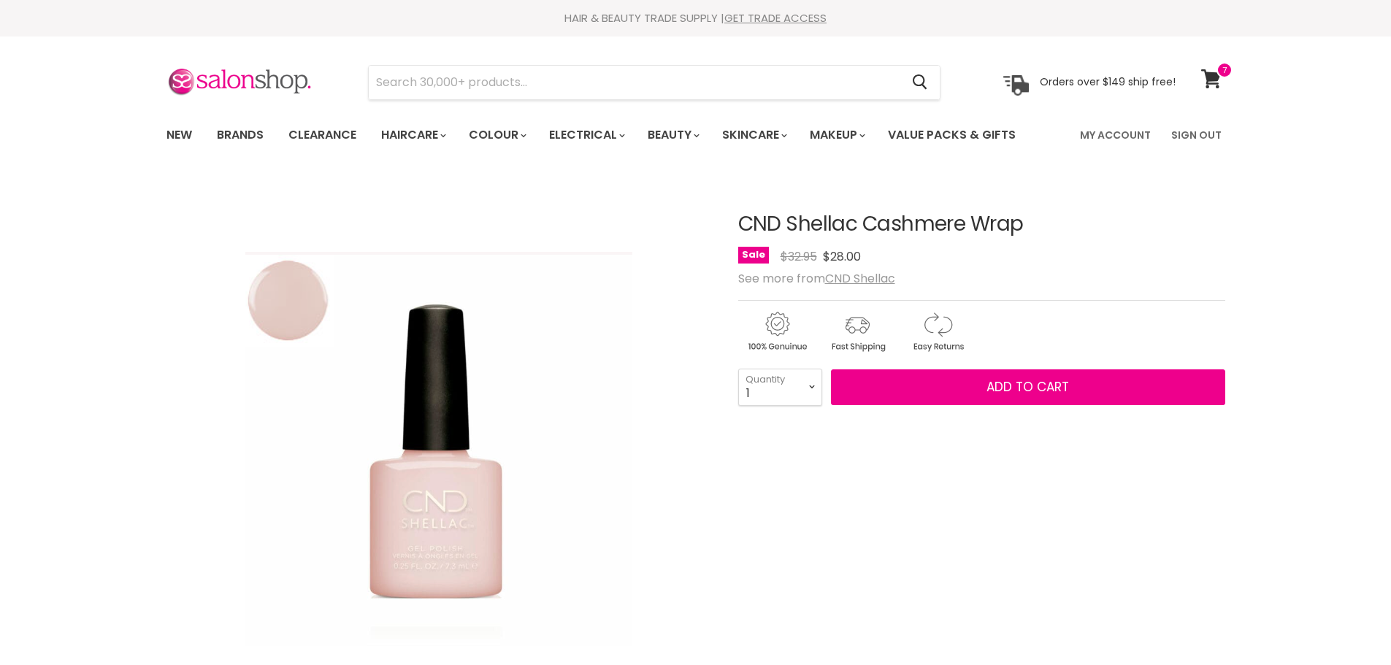
click at [909, 386] on button "Add to cart" at bounding box center [1028, 388] width 394 height 37
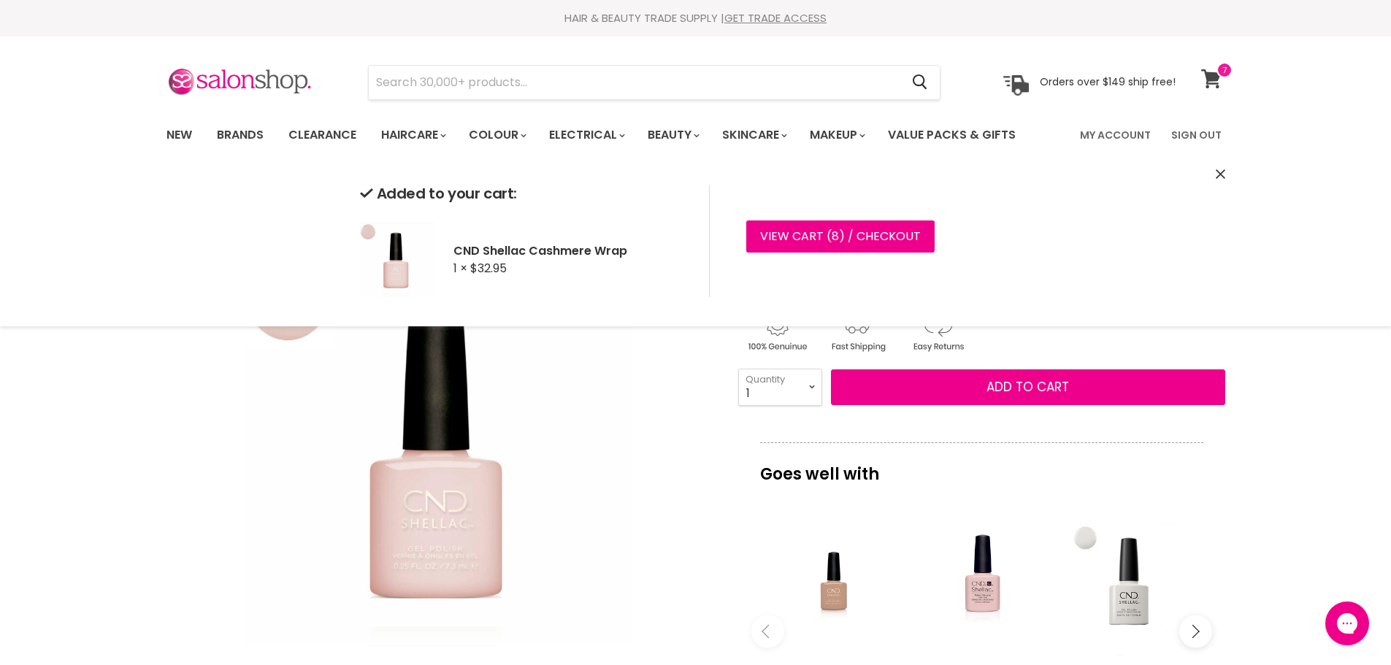
click at [1220, 75] on span at bounding box center [1225, 70] width 16 height 16
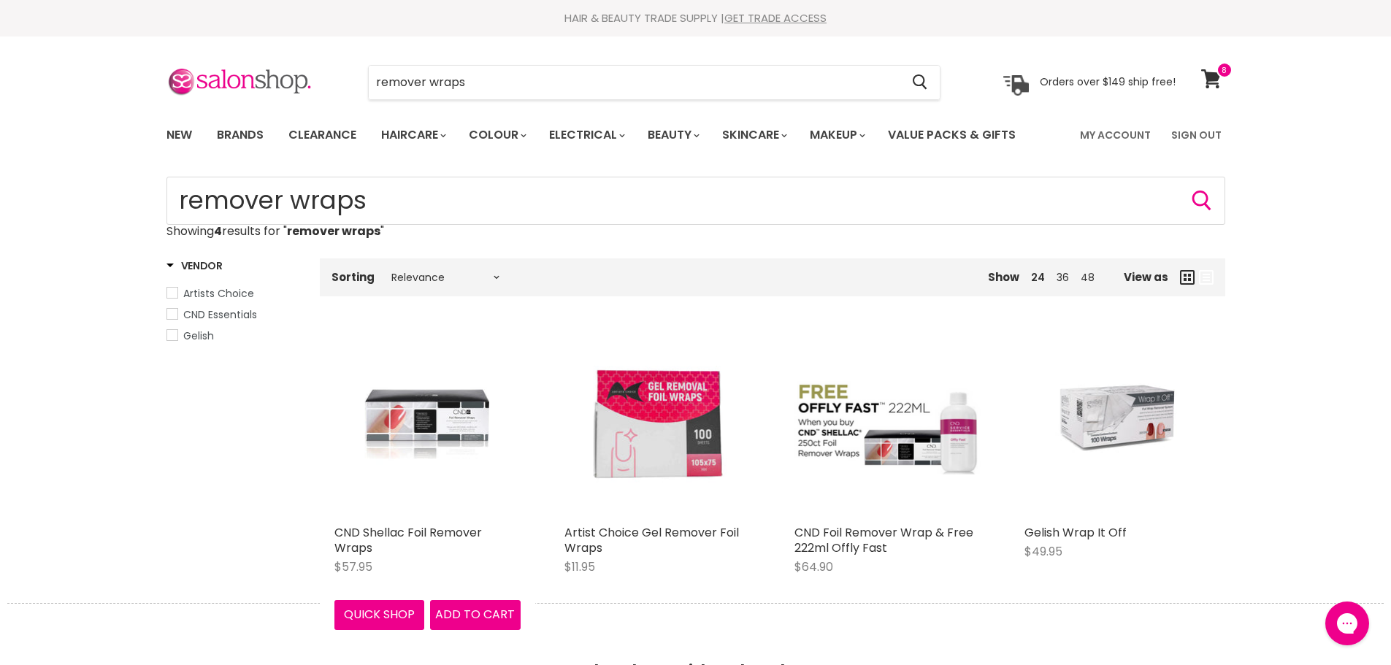
click at [402, 422] on div "Main content" at bounding box center [427, 425] width 186 height 186
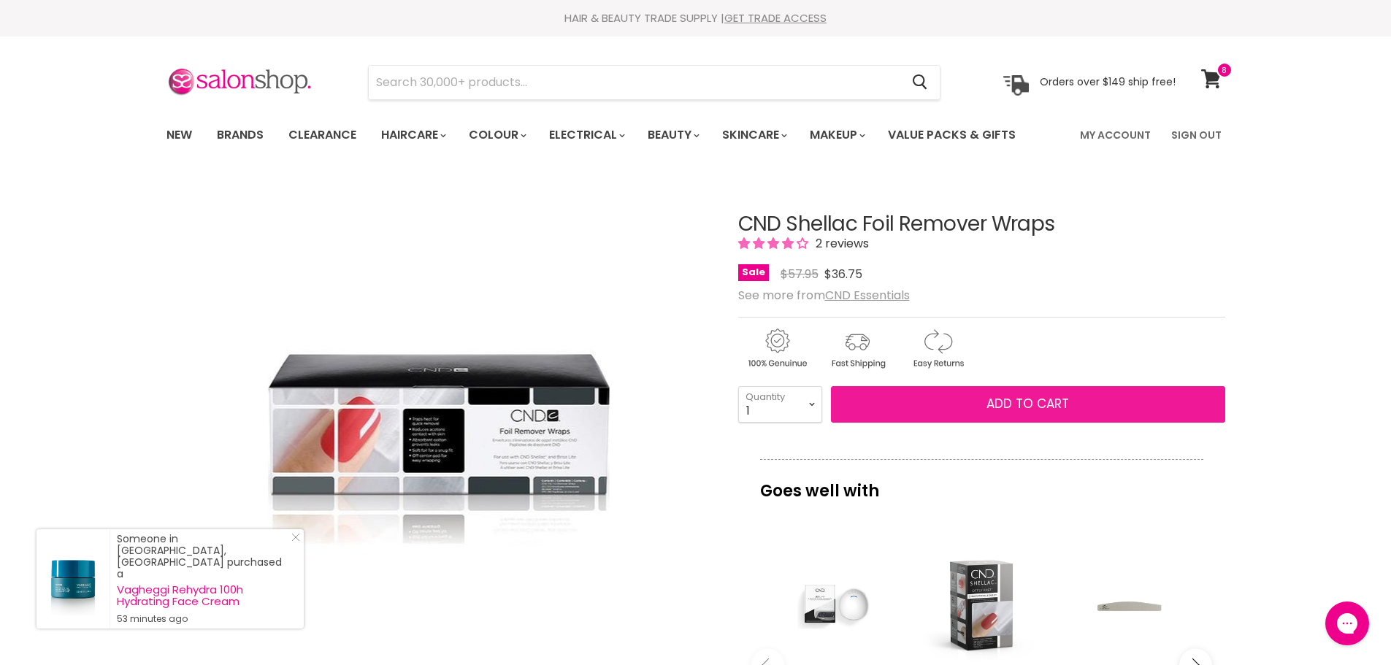
click at [930, 414] on button "Add to cart" at bounding box center [1028, 404] width 394 height 37
click at [941, 405] on button "Add to cart" at bounding box center [1028, 404] width 394 height 37
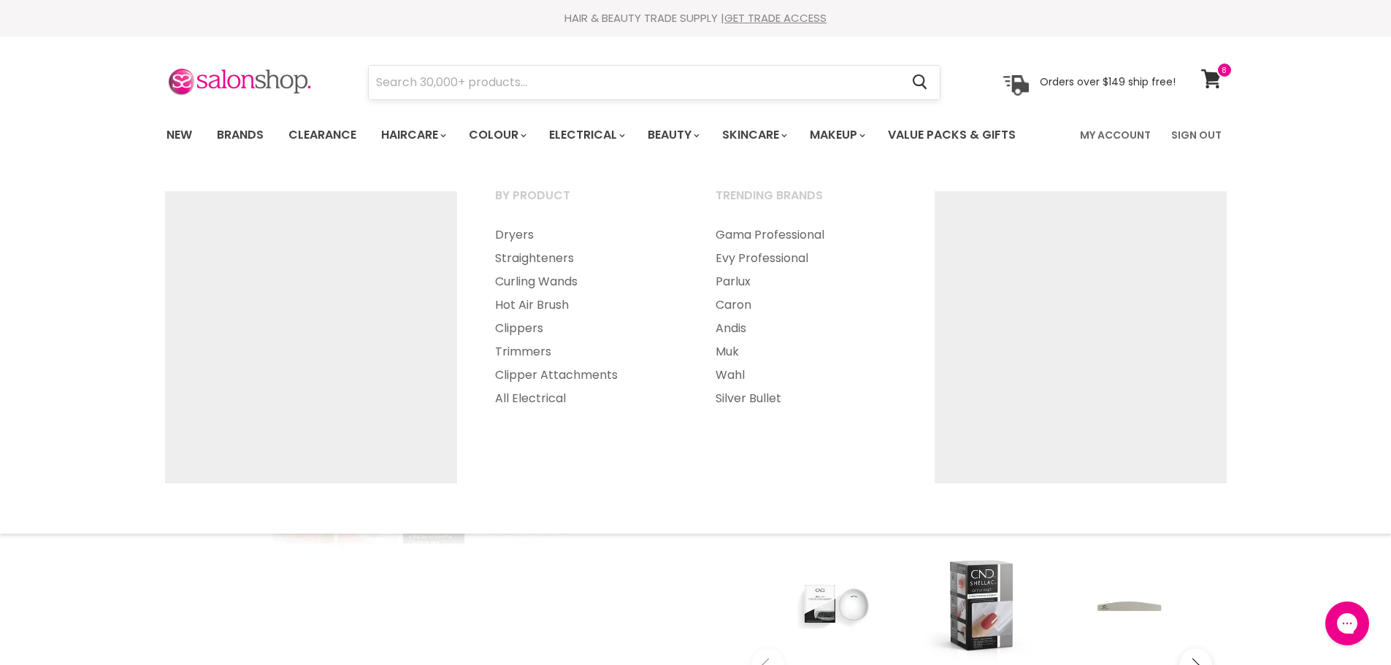
click at [494, 73] on input "Search" at bounding box center [635, 83] width 532 height 34
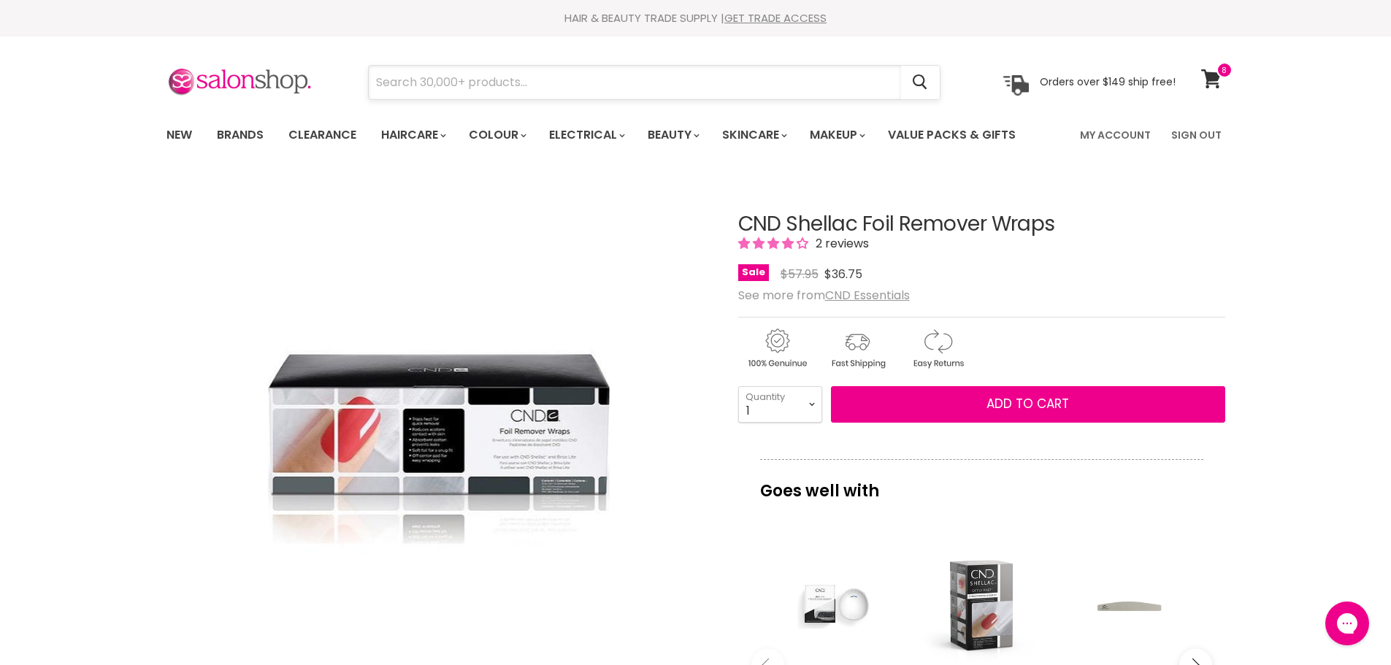
click at [478, 89] on input "Search" at bounding box center [635, 83] width 532 height 34
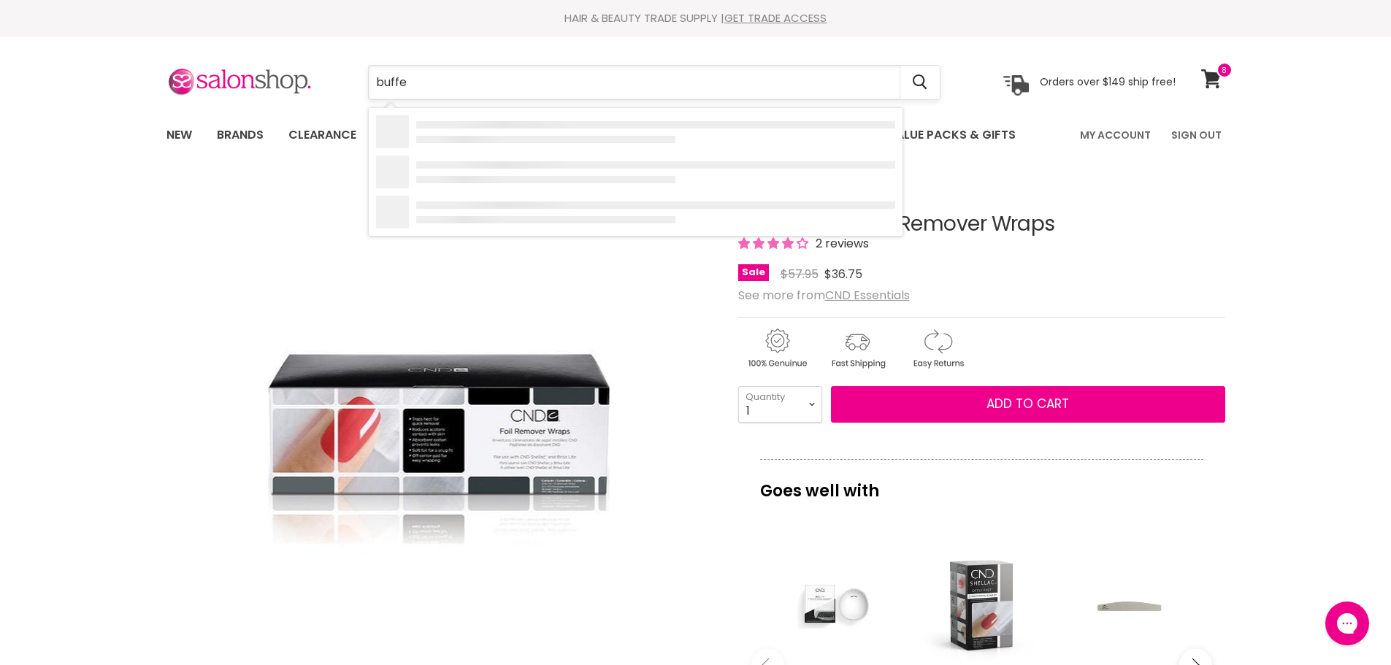
type input "buffer"
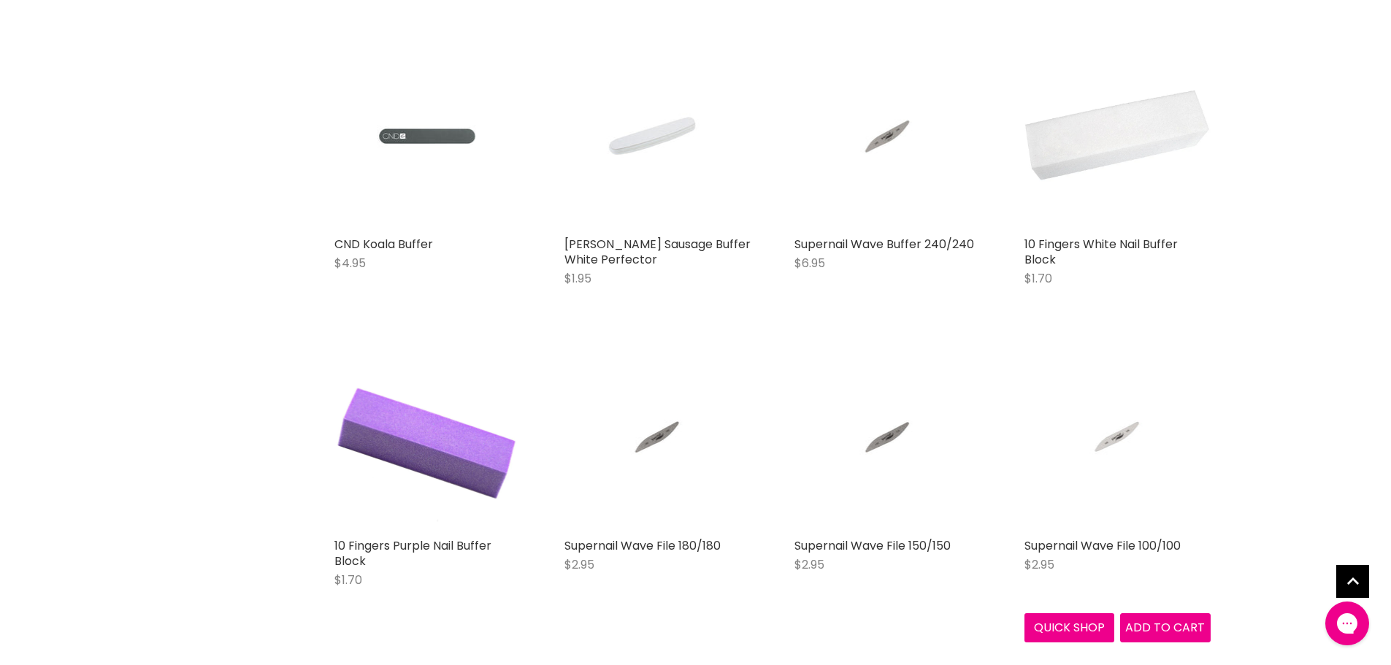
scroll to position [584, 0]
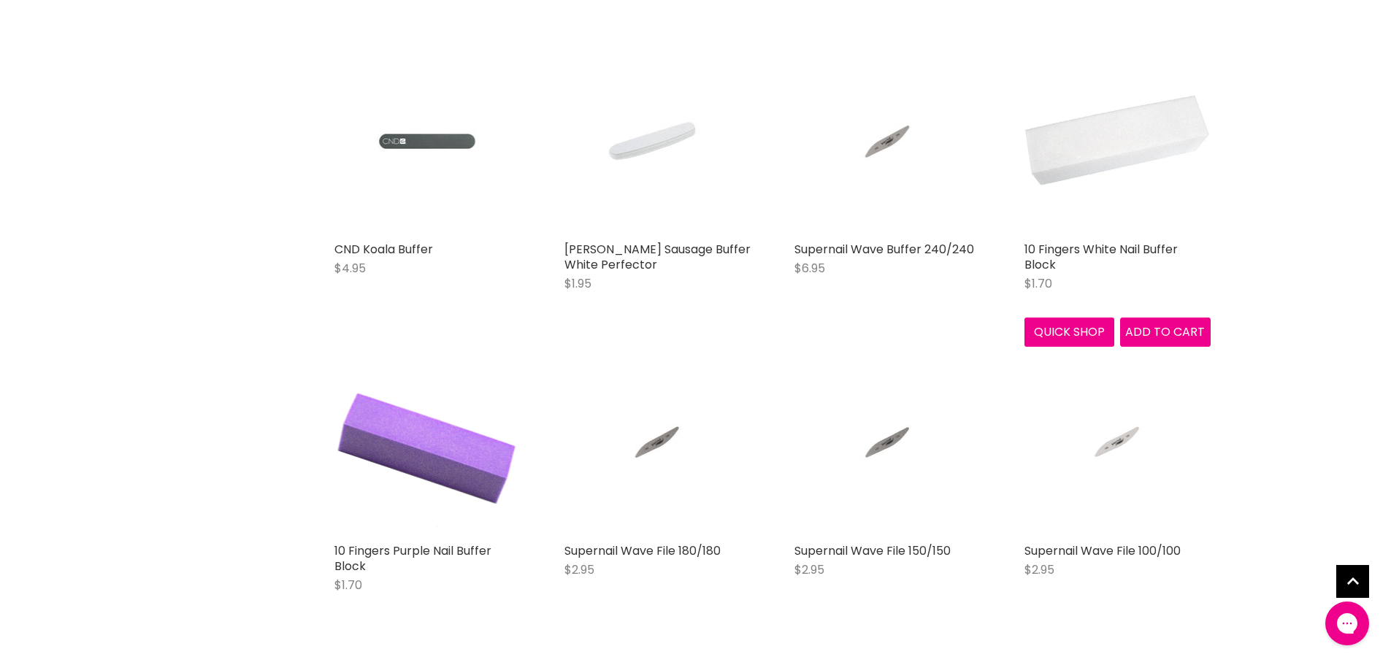
click at [1087, 144] on img "Main content" at bounding box center [1118, 141] width 186 height 186
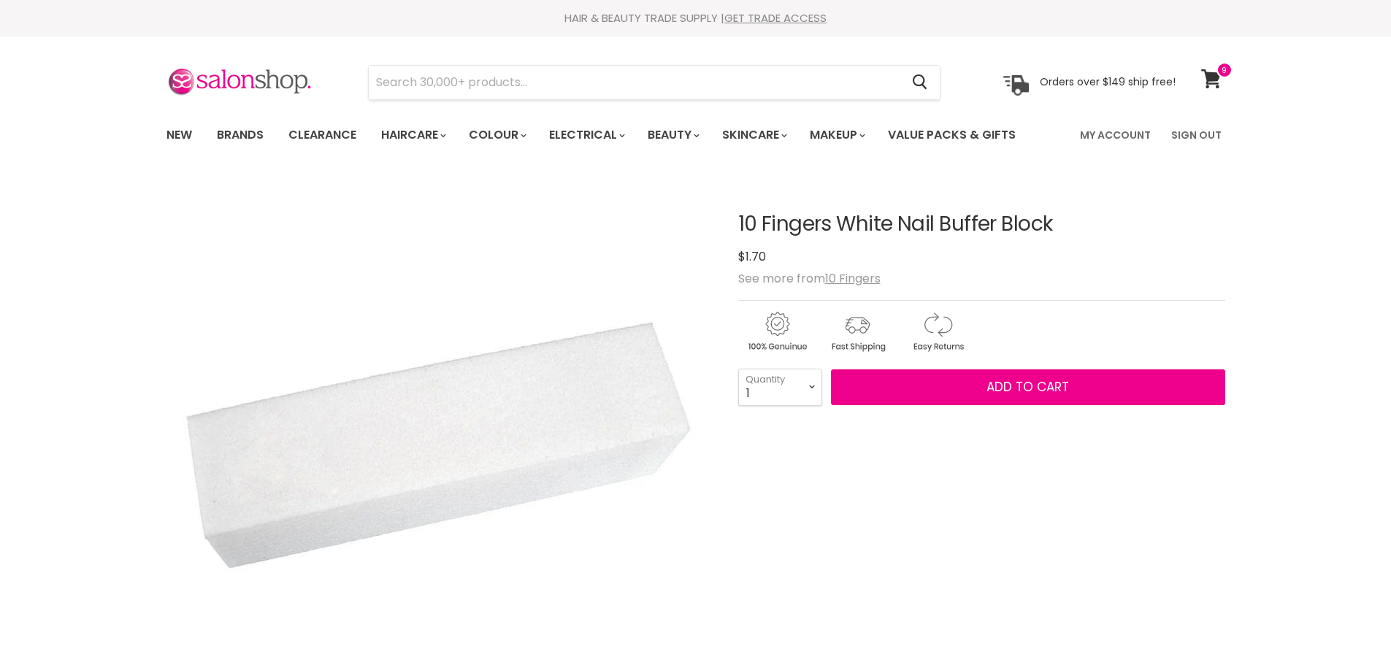
scroll to position [146, 0]
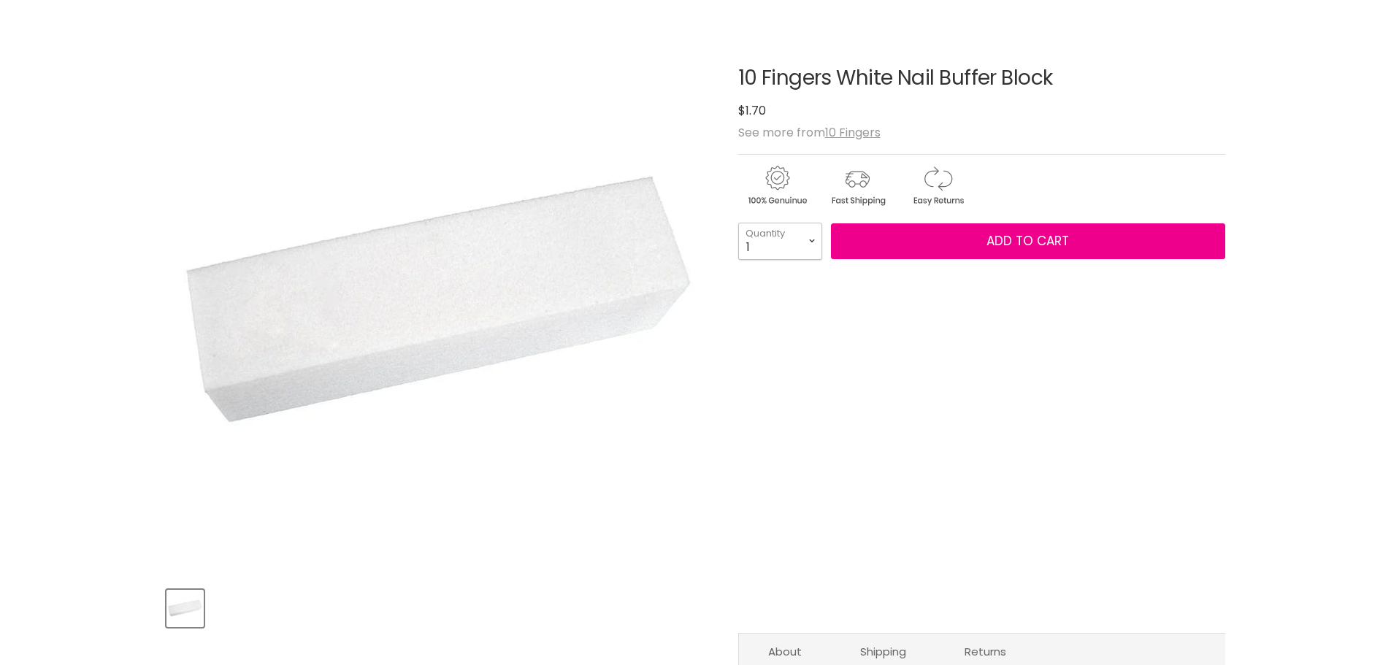
click at [803, 245] on select "1 2 3 4 5 6 7 8 9 10+" at bounding box center [780, 241] width 84 height 37
select select "10+"
click at [738, 223] on select "1 2 3 4 5 6 7 8 9 10+" at bounding box center [780, 241] width 84 height 37
type input "10"
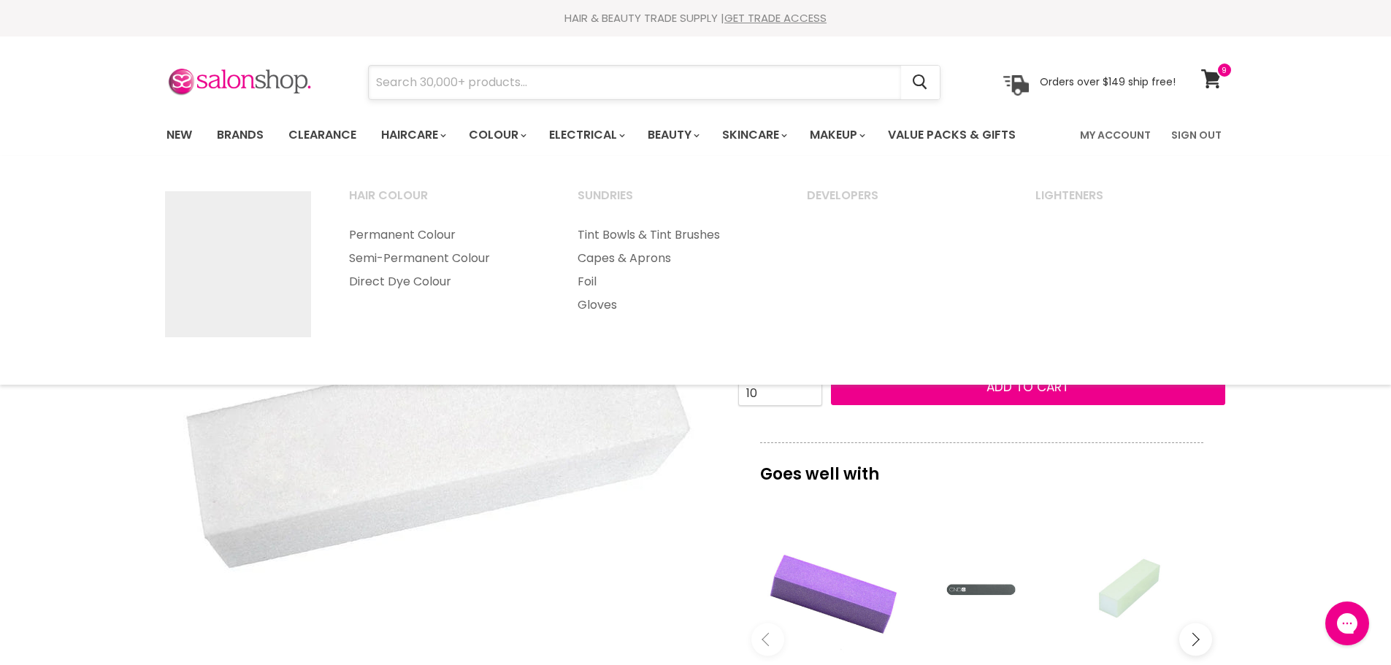
click at [505, 83] on input "Search" at bounding box center [635, 83] width 532 height 34
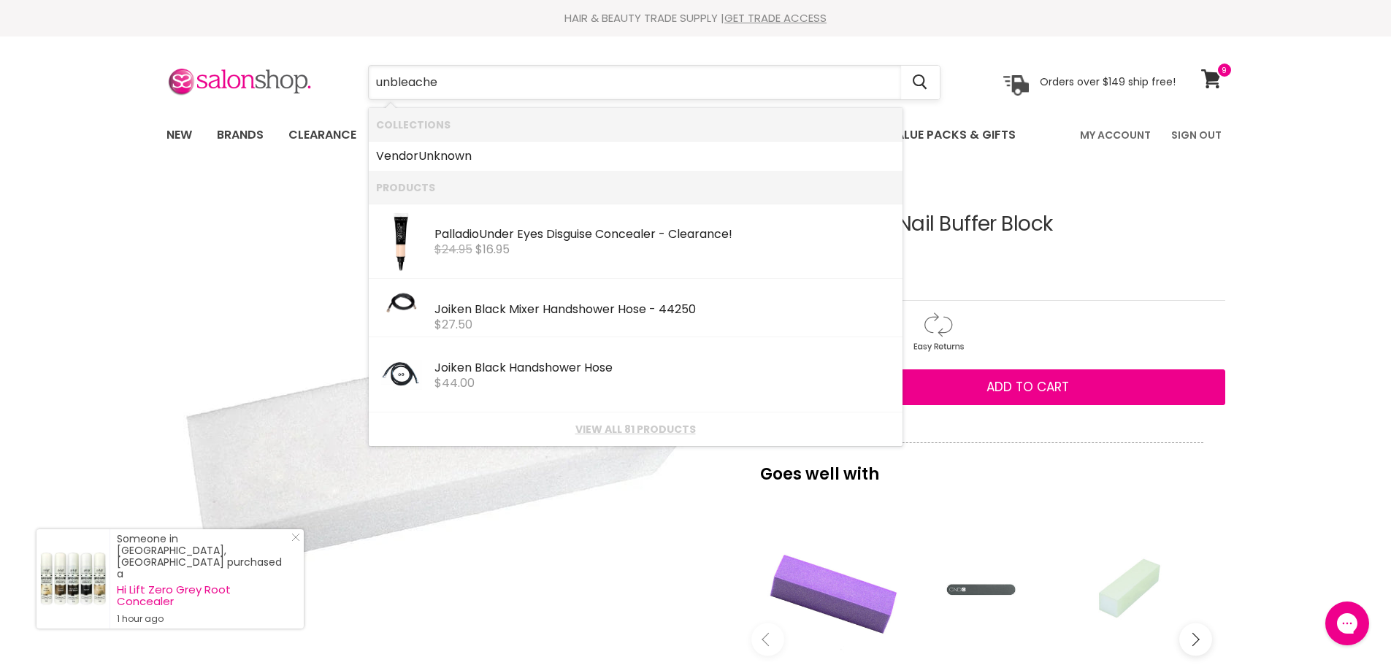
type input "unbleached"
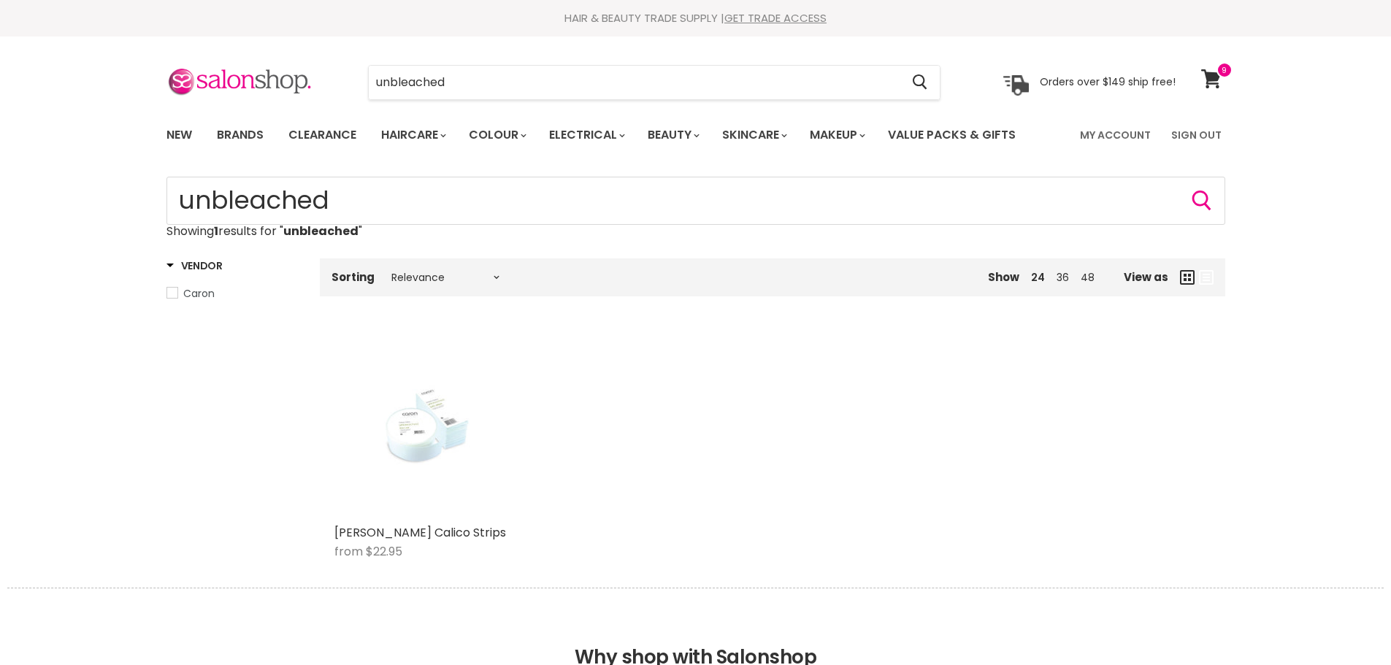
click at [408, 432] on div "Main content" at bounding box center [427, 425] width 186 height 186
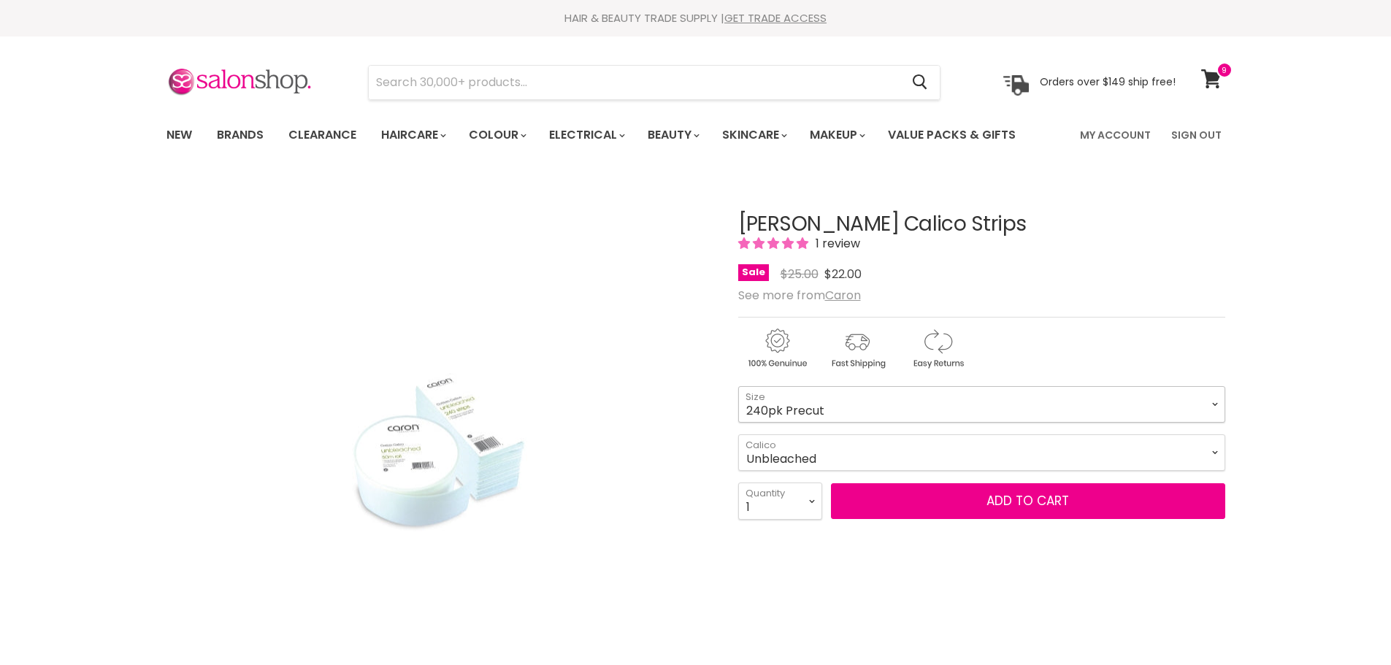
drag, startPoint x: 0, startPoint y: 0, endPoint x: 841, endPoint y: 406, distance: 934.2
click at [841, 406] on select "240pk Precut 50m Roll" at bounding box center [981, 404] width 487 height 37
click at [738, 386] on select "240pk Precut 50m Roll" at bounding box center [981, 404] width 487 height 37
select select "50m Roll"
click at [575, 92] on input "Search" at bounding box center [635, 83] width 532 height 34
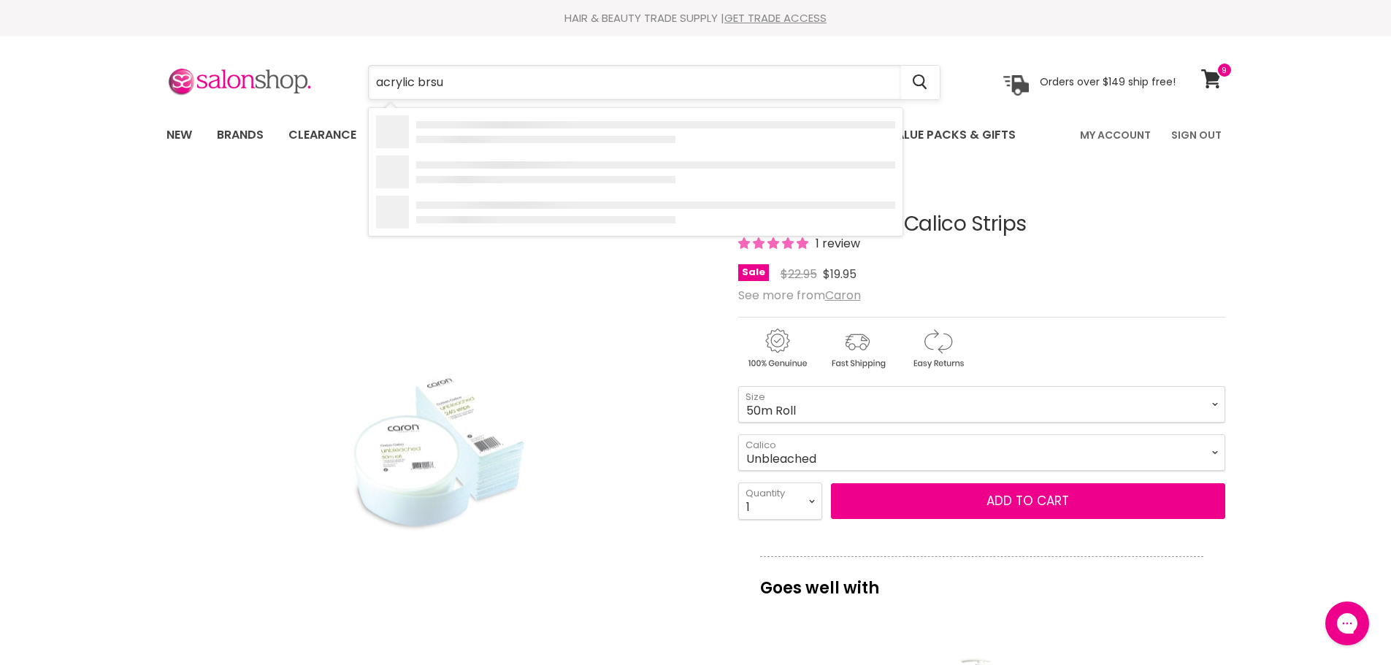
type input "acrylic brsuh"
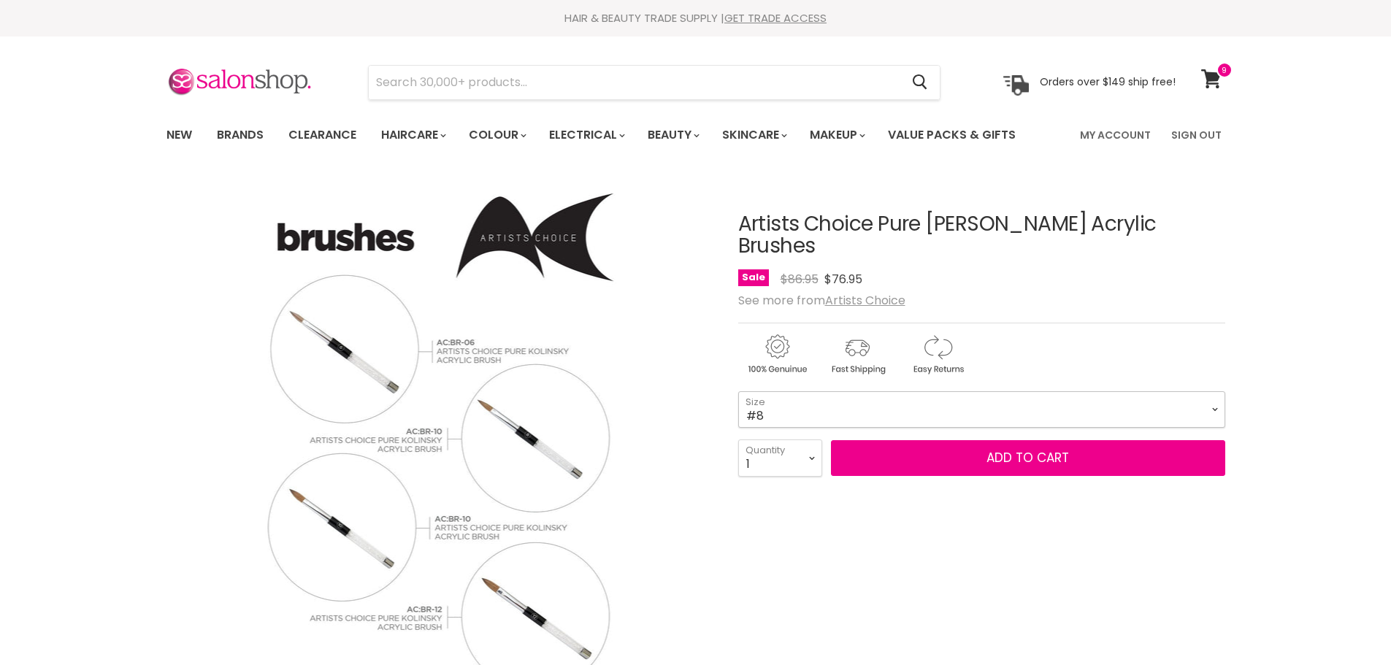
drag, startPoint x: 0, startPoint y: 0, endPoint x: 842, endPoint y: 390, distance: 928.0
click at [842, 391] on select "#6 #8 #10 #12" at bounding box center [981, 409] width 487 height 37
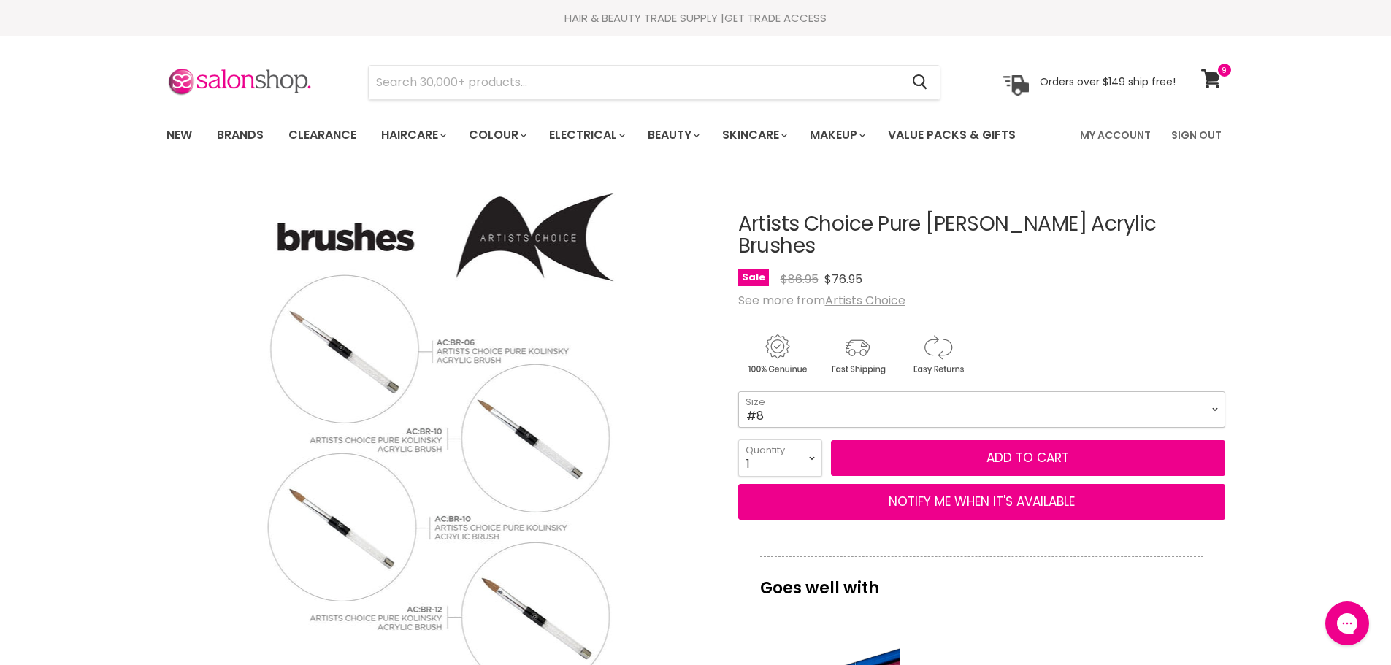
click at [738, 391] on select "#6 #8 #10 #12" at bounding box center [981, 409] width 487 height 37
click at [827, 391] on select "#6 #8 #10 #12" at bounding box center [981, 409] width 487 height 37
click at [738, 391] on select "#6 #8 #10 #12" at bounding box center [981, 409] width 487 height 37
click at [814, 391] on select "#6 #8 #10 #12" at bounding box center [981, 409] width 487 height 37
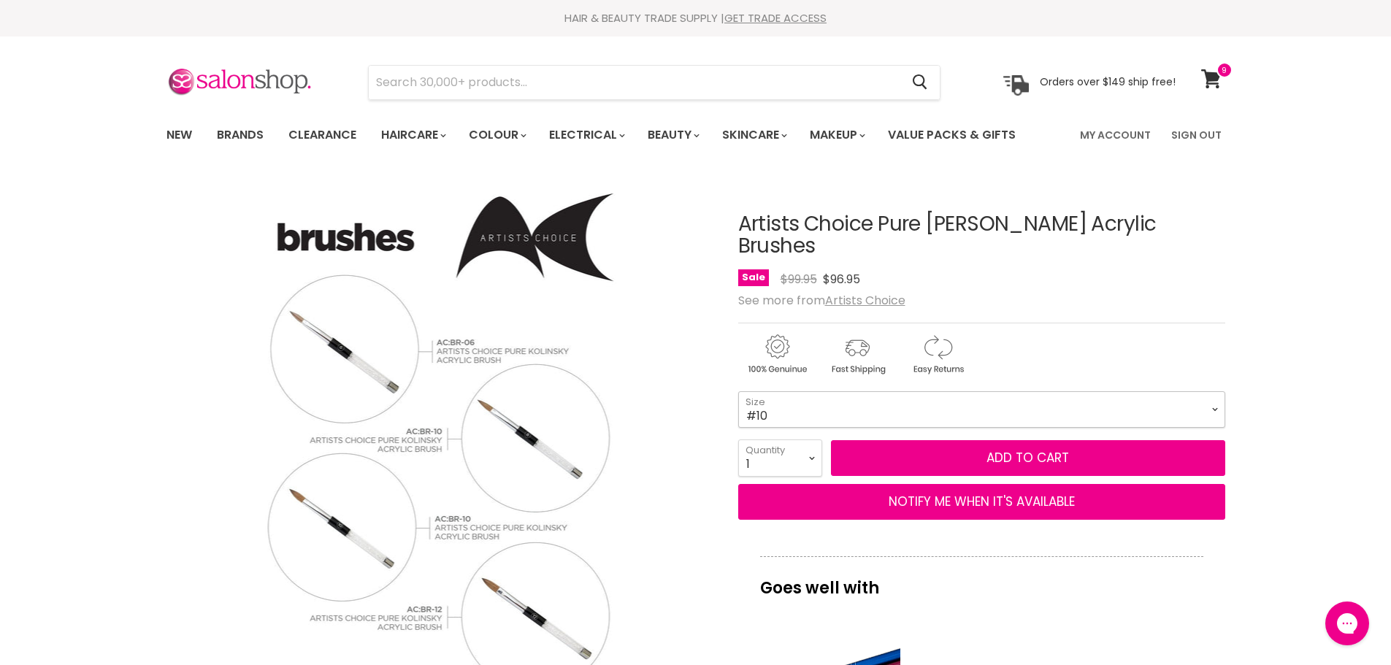
select select "#8"
click at [738, 391] on select "#6 #8 #10 #12" at bounding box center [981, 409] width 487 height 37
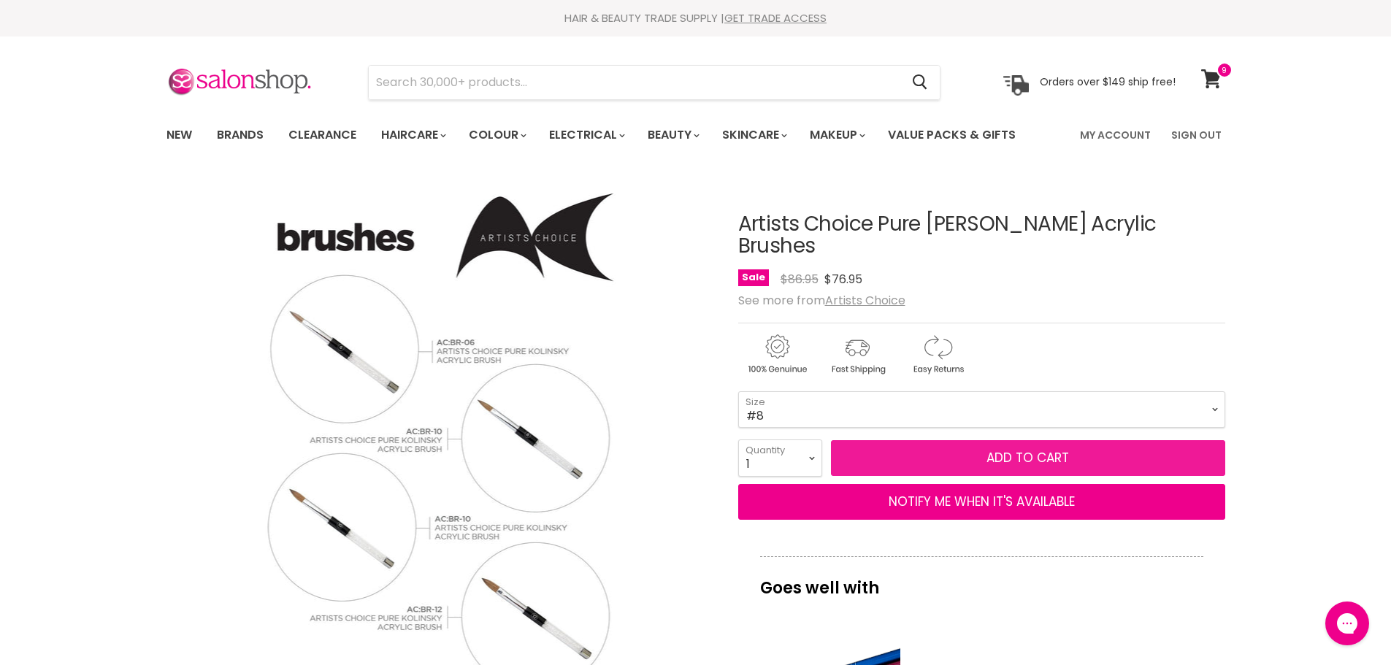
click at [974, 440] on button "Add to cart" at bounding box center [1028, 458] width 394 height 37
click at [968, 442] on button "Add to cart" at bounding box center [1028, 458] width 394 height 37
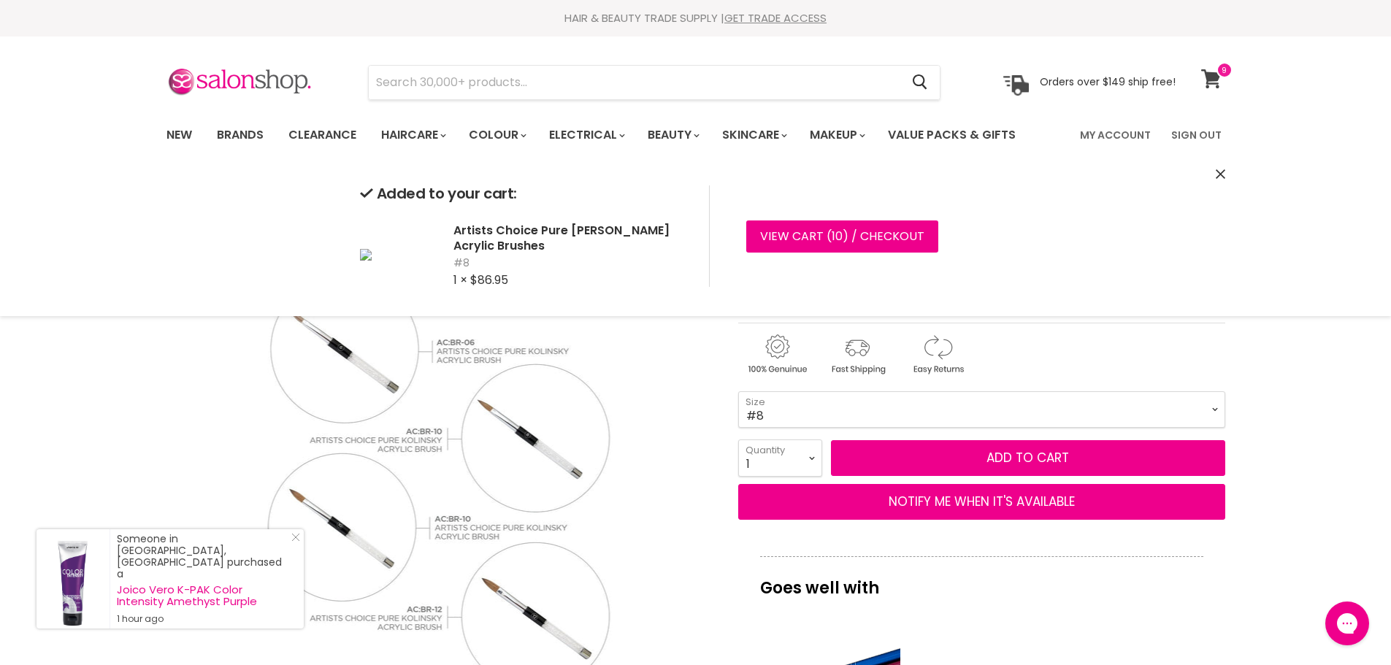
click at [1214, 74] on icon at bounding box center [1211, 78] width 20 height 19
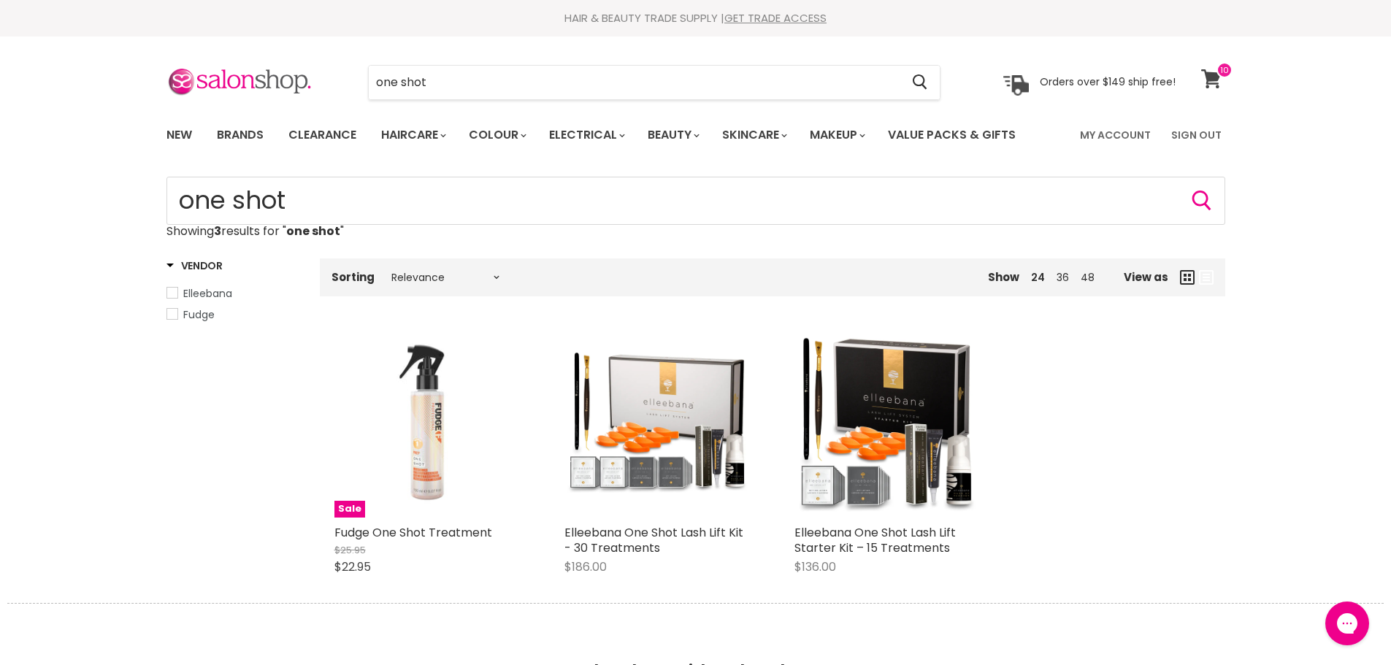
click at [1220, 83] on icon at bounding box center [1211, 78] width 20 height 19
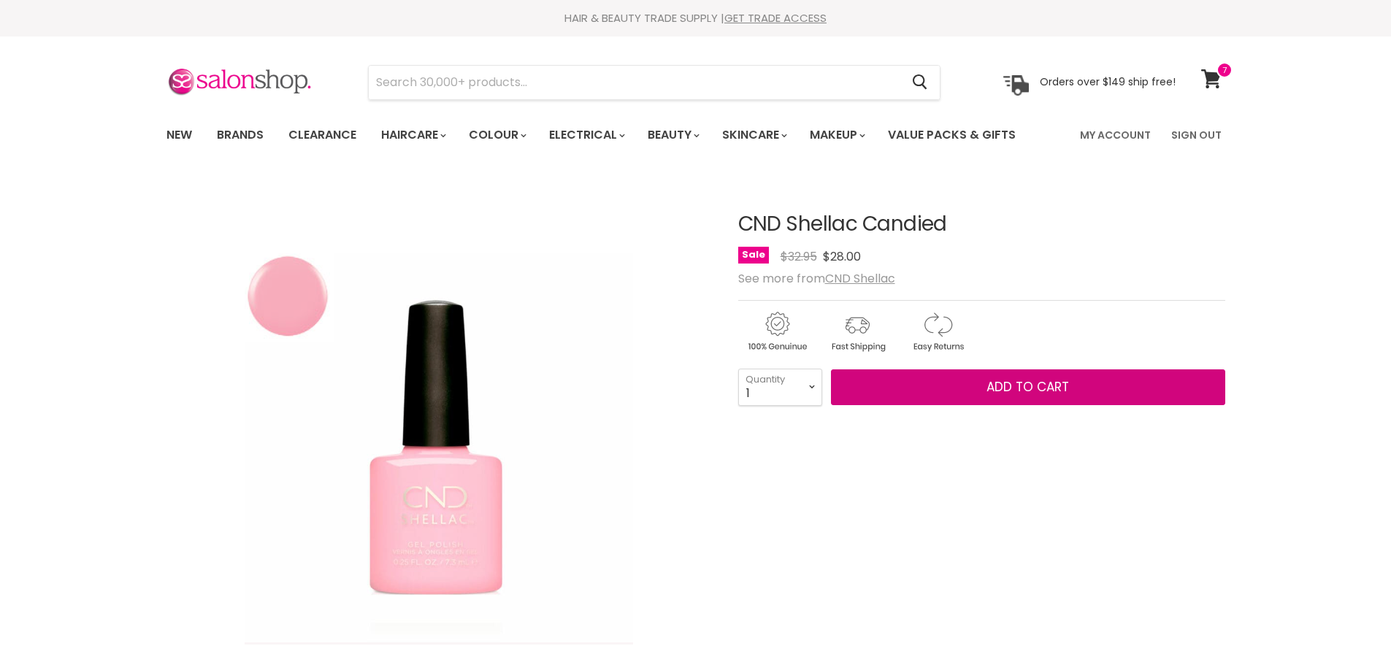
click at [957, 386] on button "Add to cart" at bounding box center [1028, 388] width 394 height 37
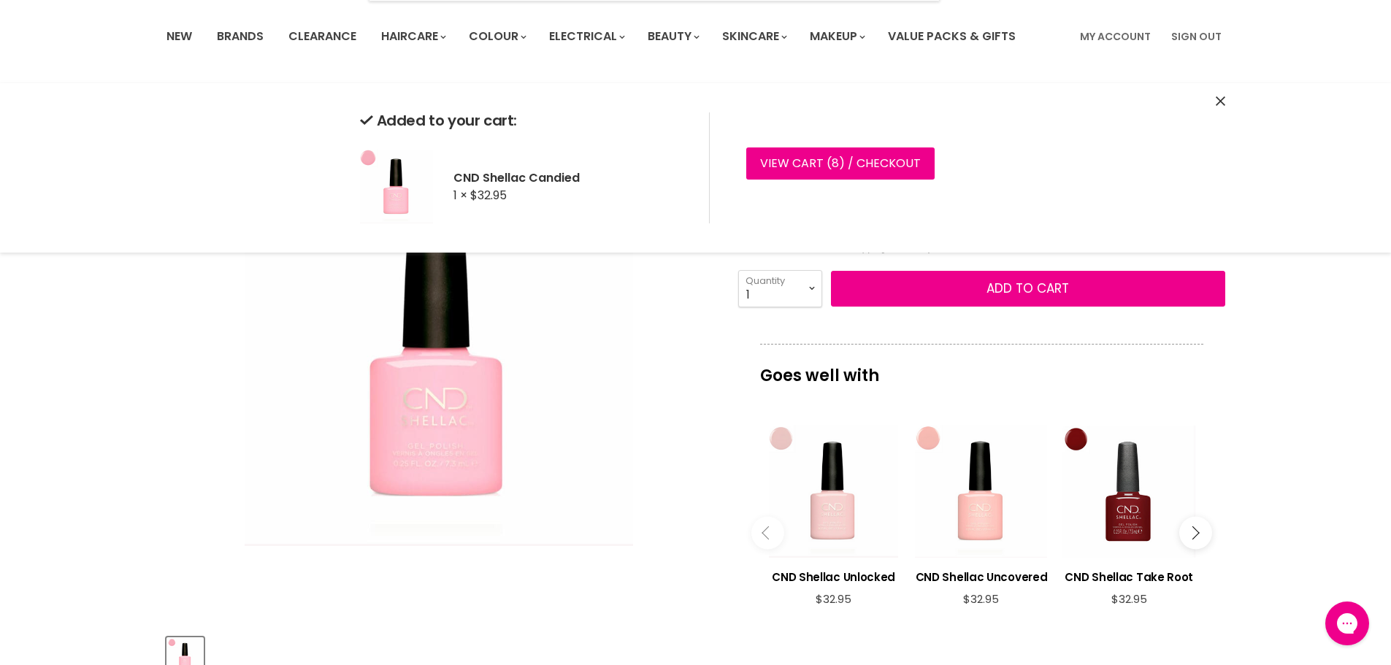
scroll to position [73, 0]
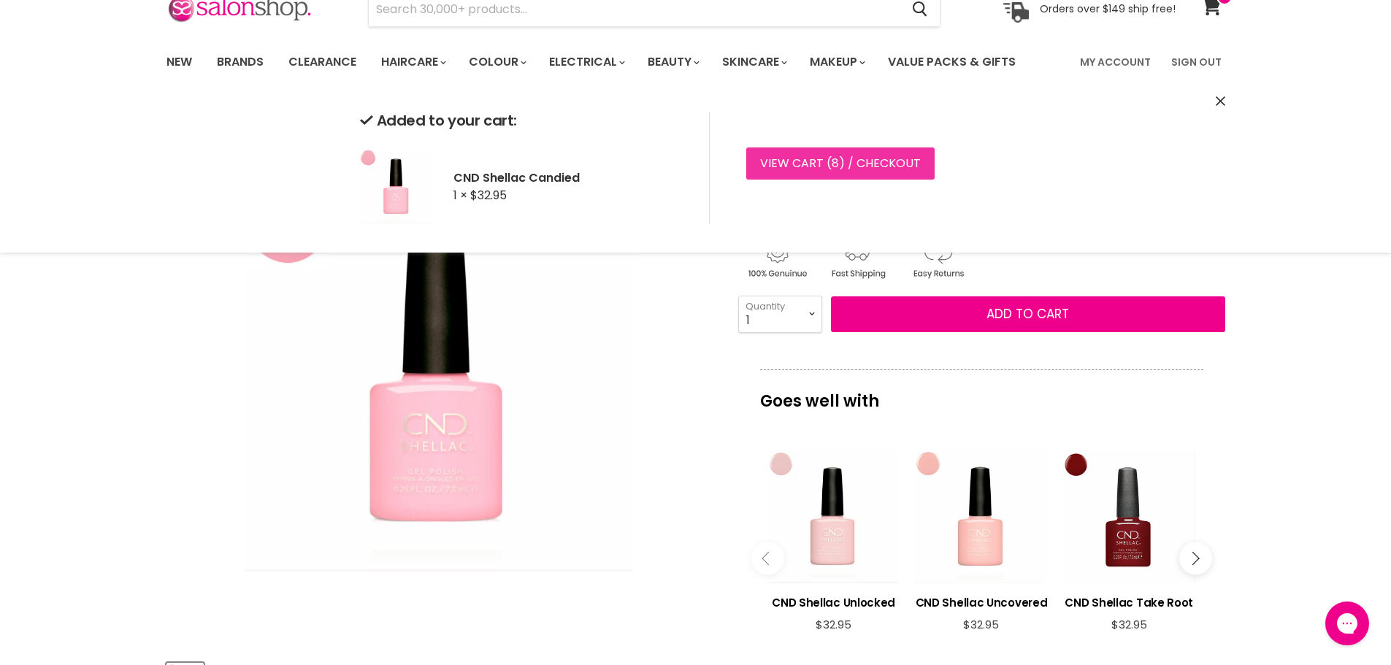
click at [877, 153] on link "View cart ( 8 ) / Checkout" at bounding box center [840, 164] width 188 height 32
